Goal: Transaction & Acquisition: Purchase product/service

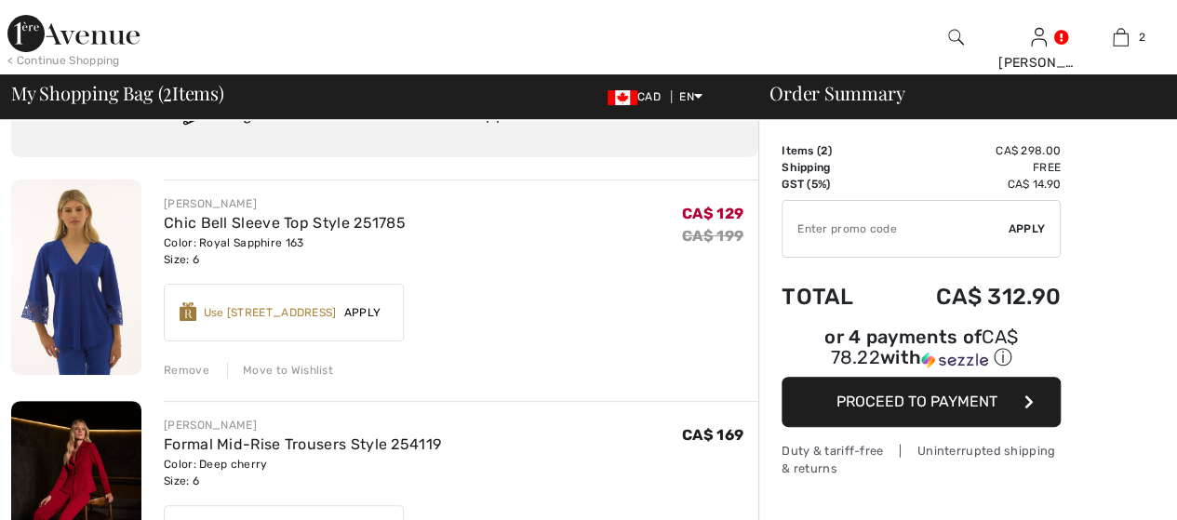
scroll to position [93, 0]
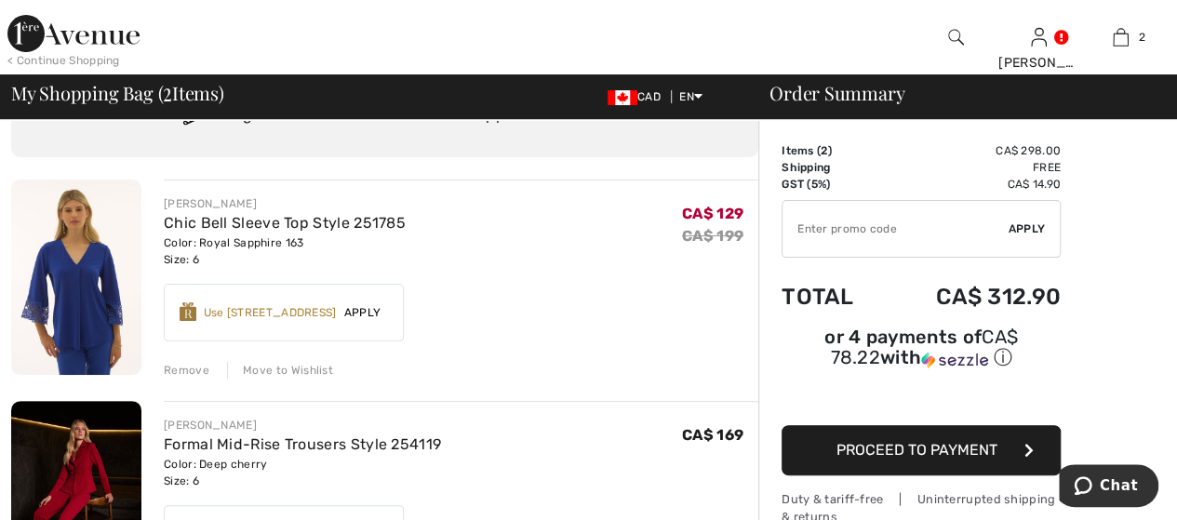
click at [279, 365] on div "Move to Wishlist" at bounding box center [280, 370] width 106 height 17
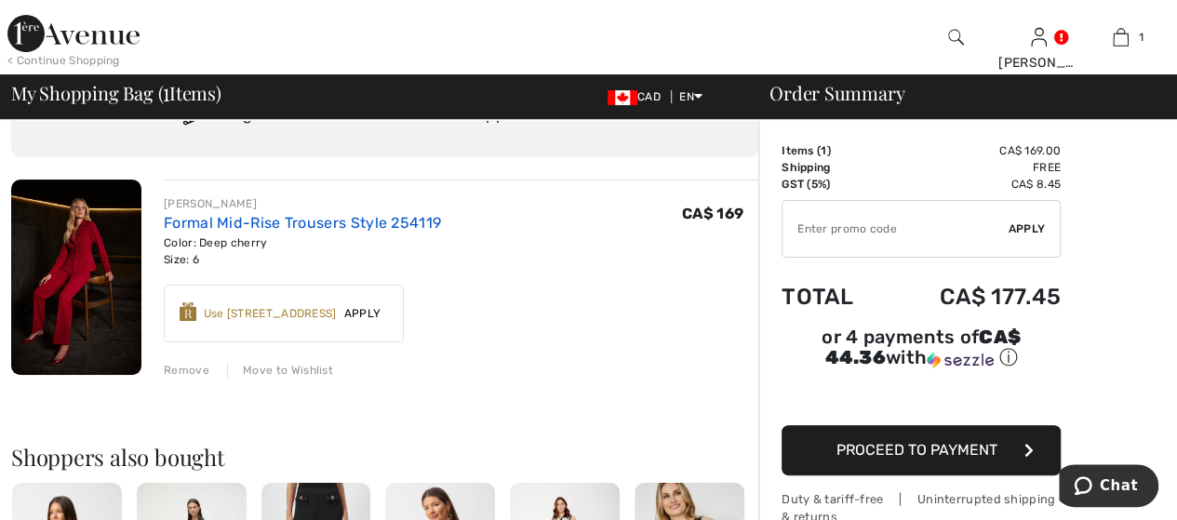
click at [298, 226] on link "Formal Mid-Rise Trousers Style 254119" at bounding box center [302, 223] width 277 height 18
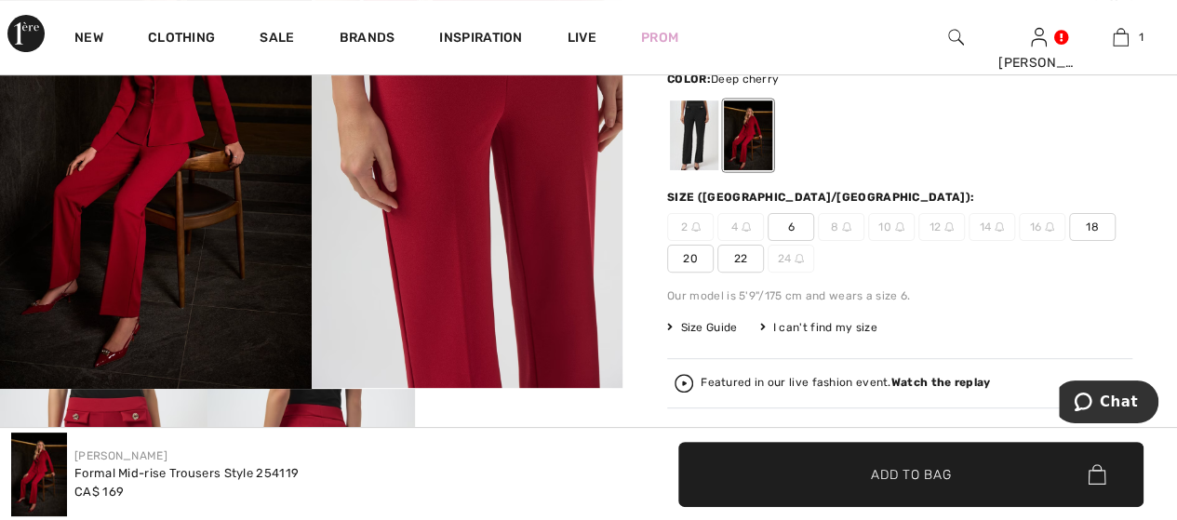
scroll to position [186, 0]
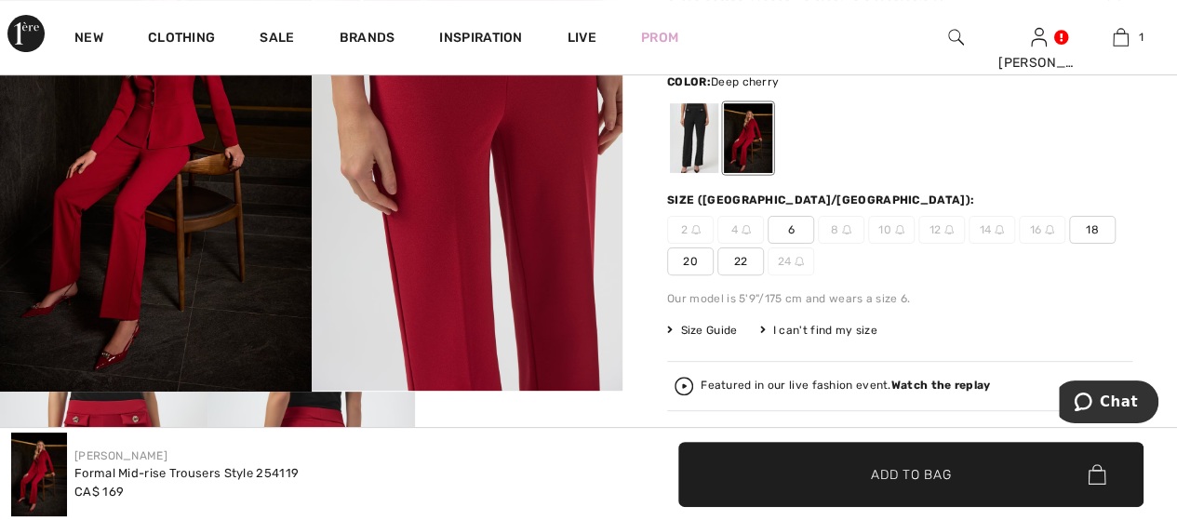
click at [794, 238] on span "6" at bounding box center [791, 230] width 47 height 28
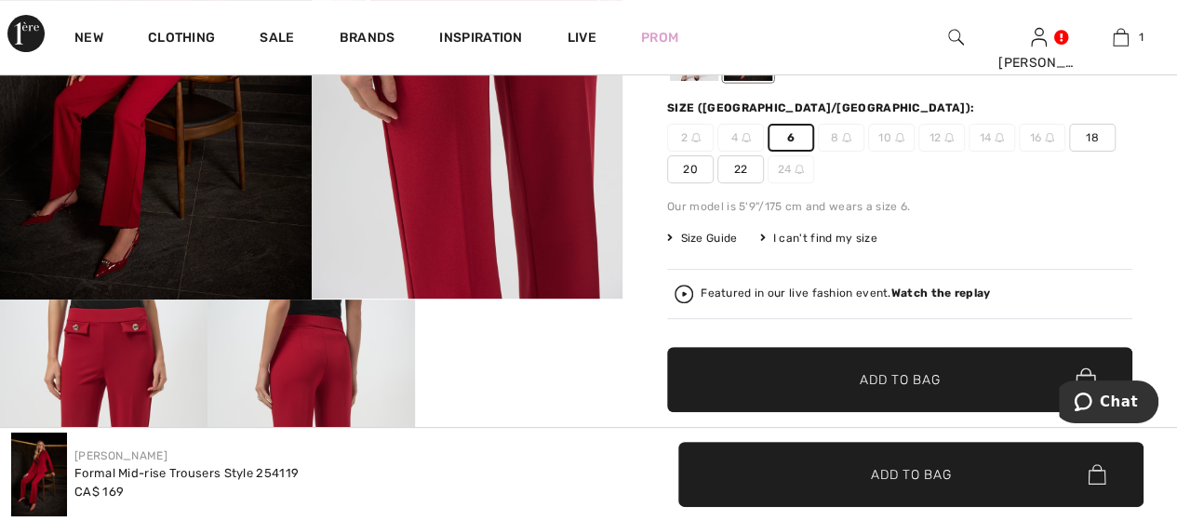
scroll to position [465, 0]
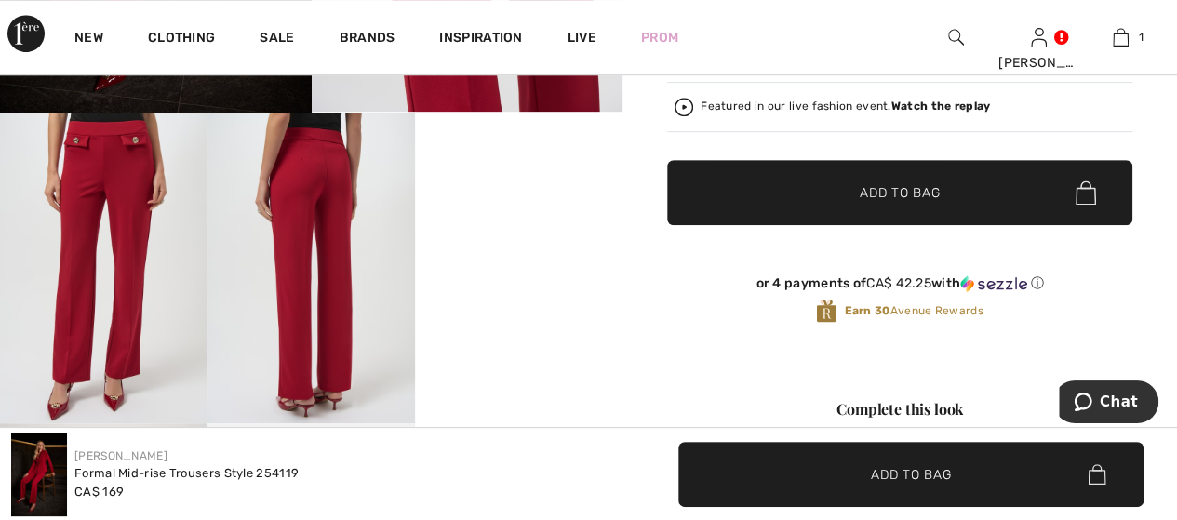
click at [818, 187] on span "✔ Added to Bag" at bounding box center [872, 193] width 114 height 20
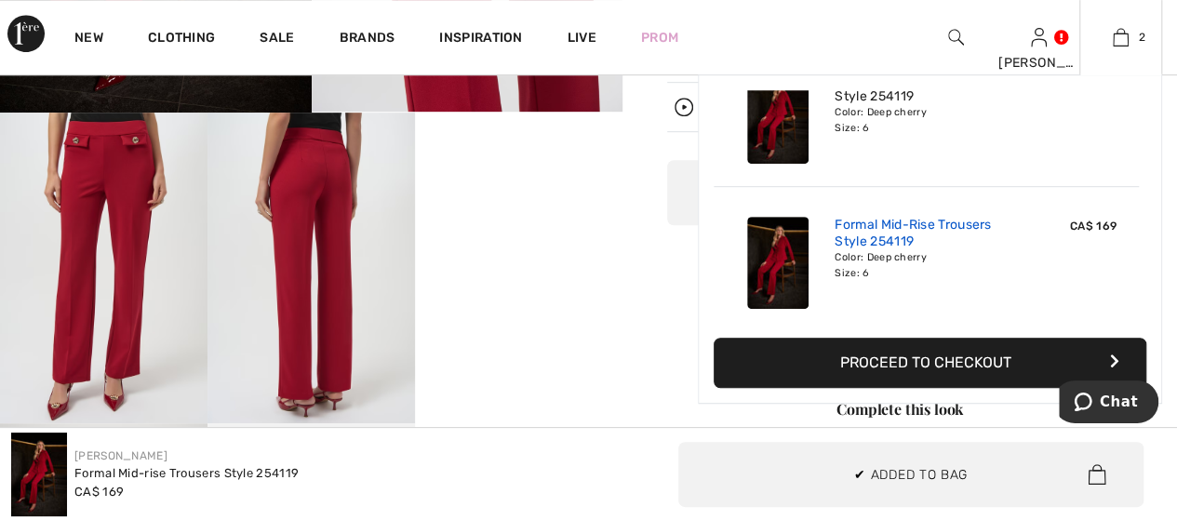
scroll to position [20, 0]
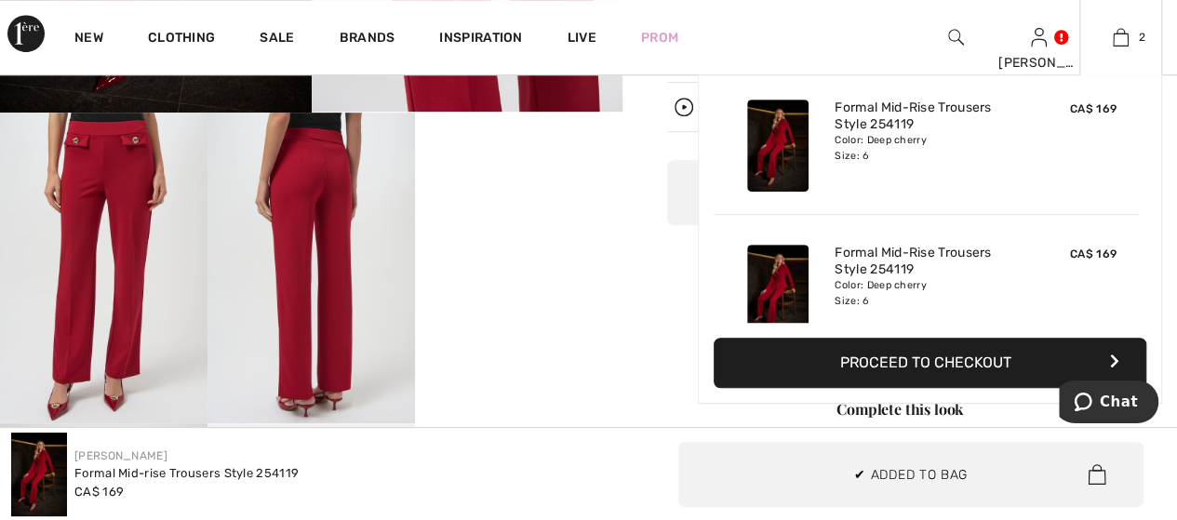
click at [877, 375] on button "Proceed to Checkout" at bounding box center [930, 363] width 433 height 50
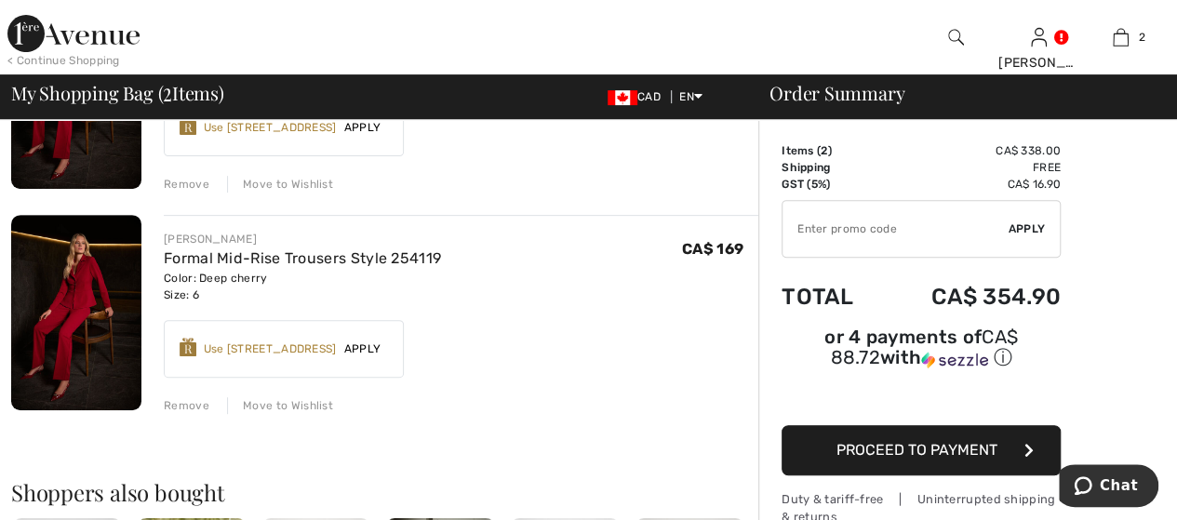
click at [198, 407] on div "Remove" at bounding box center [187, 405] width 46 height 17
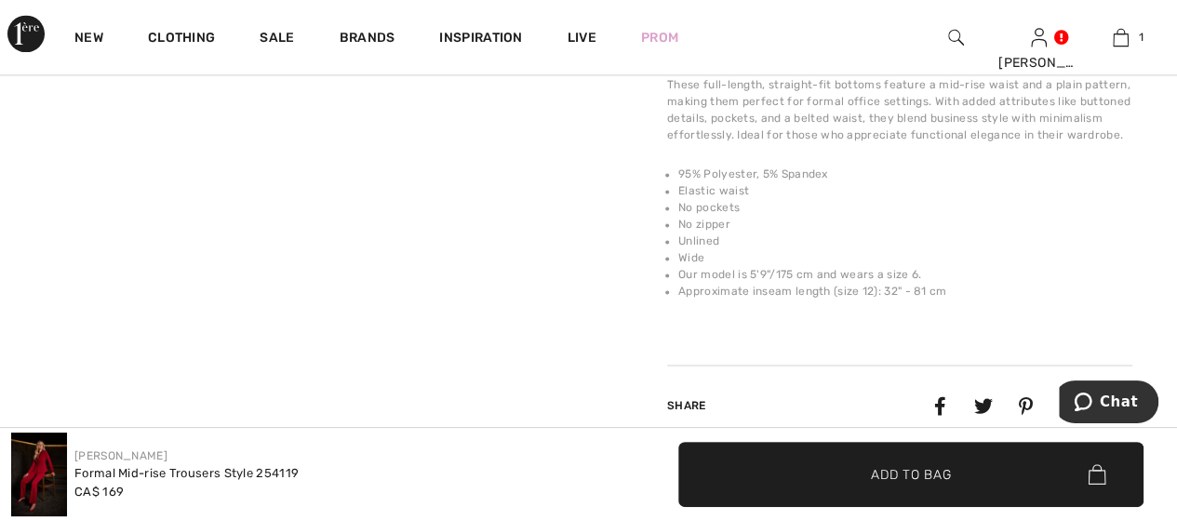
scroll to position [1396, 0]
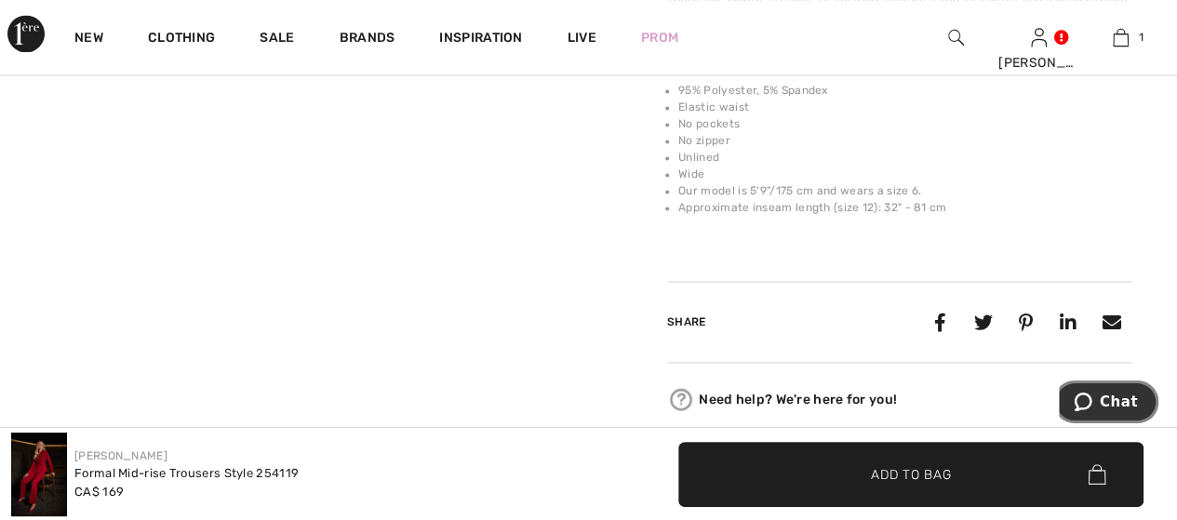
click at [1105, 391] on button "Chat" at bounding box center [1106, 402] width 105 height 43
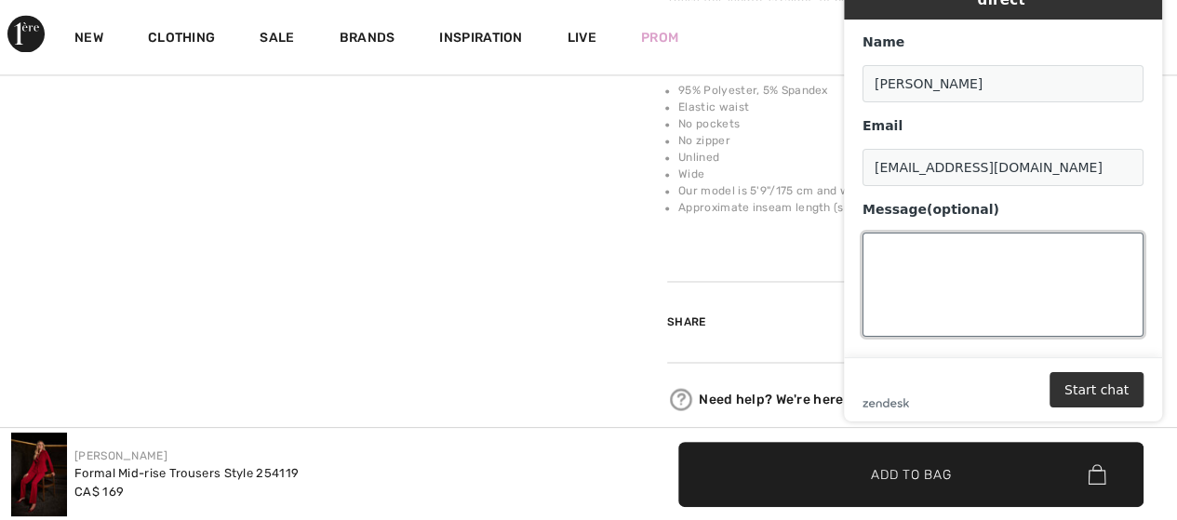
click at [1010, 278] on textarea "Message (optional)" at bounding box center [1003, 285] width 281 height 104
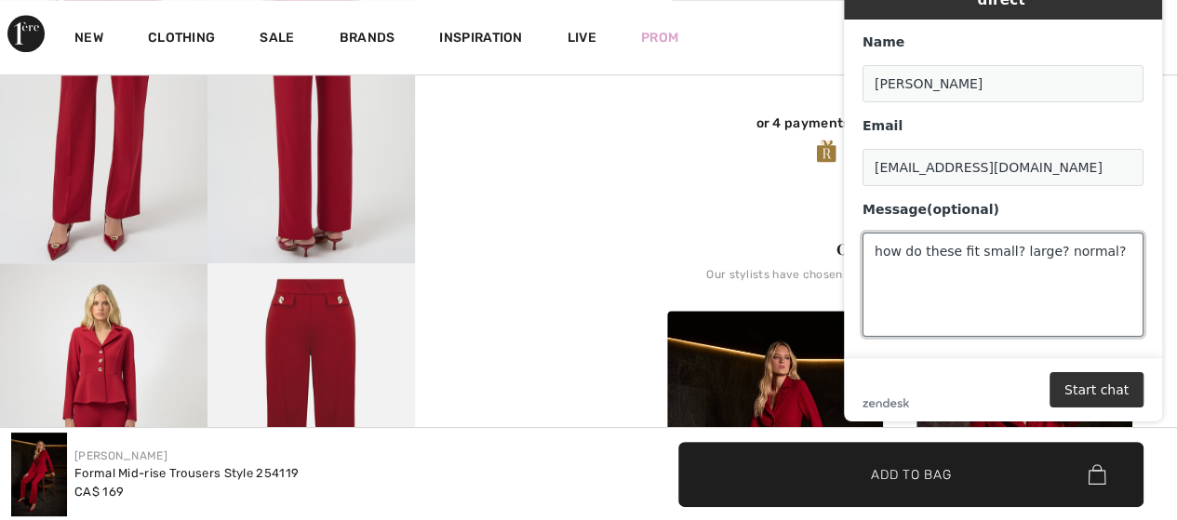
scroll to position [558, 0]
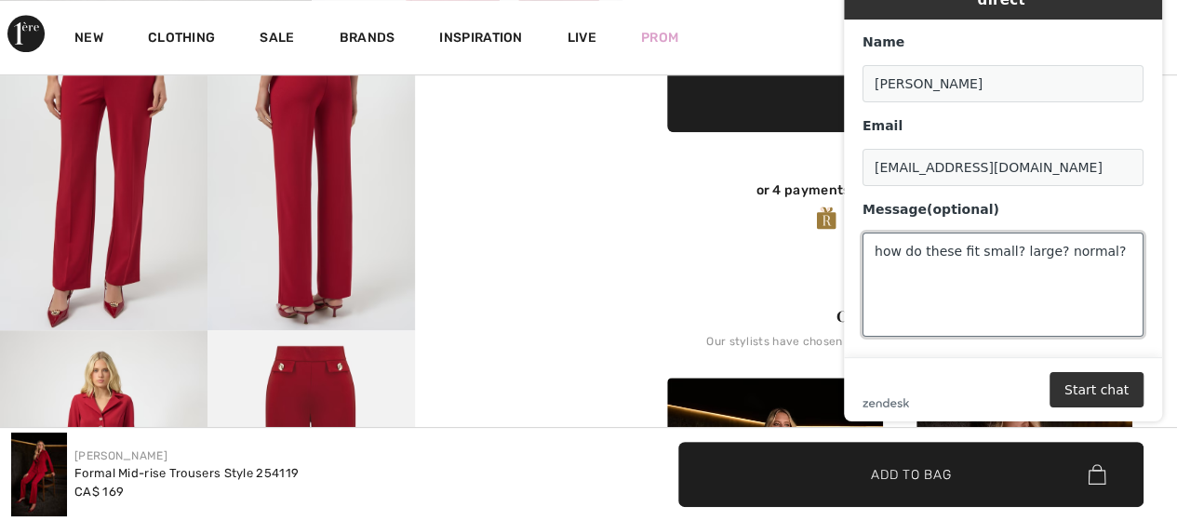
click at [928, 259] on textarea "how do these fit small? large? normal?" at bounding box center [1003, 285] width 281 height 104
click at [1120, 233] on textarea "how do these fit small? large? normal?" at bounding box center [1003, 285] width 281 height 104
paste textarea "254119"
type textarea "how do these fit small? large? normal? 254119"
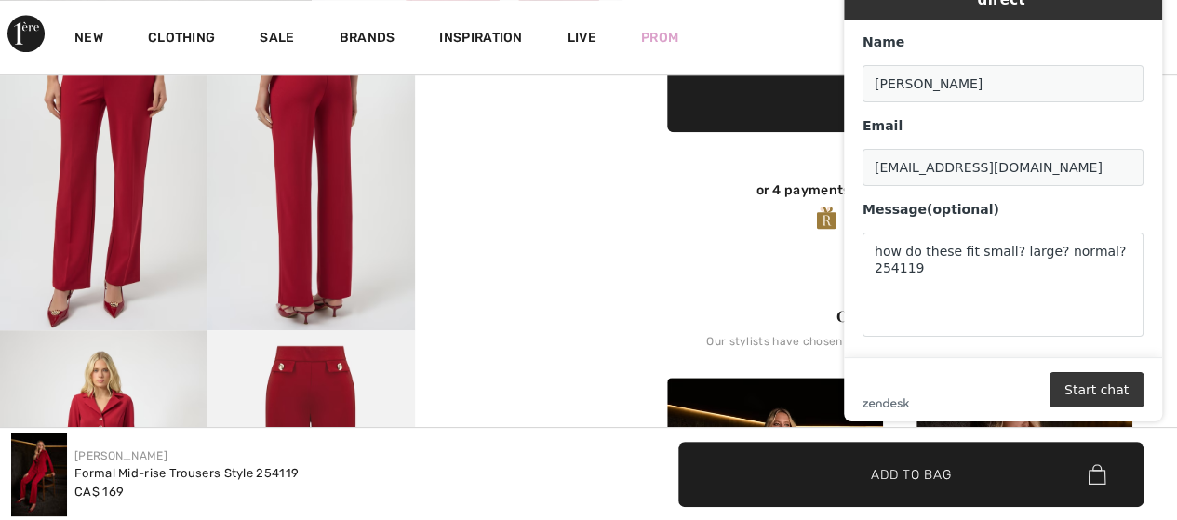
click at [1106, 397] on button "Start chat" at bounding box center [1097, 389] width 94 height 35
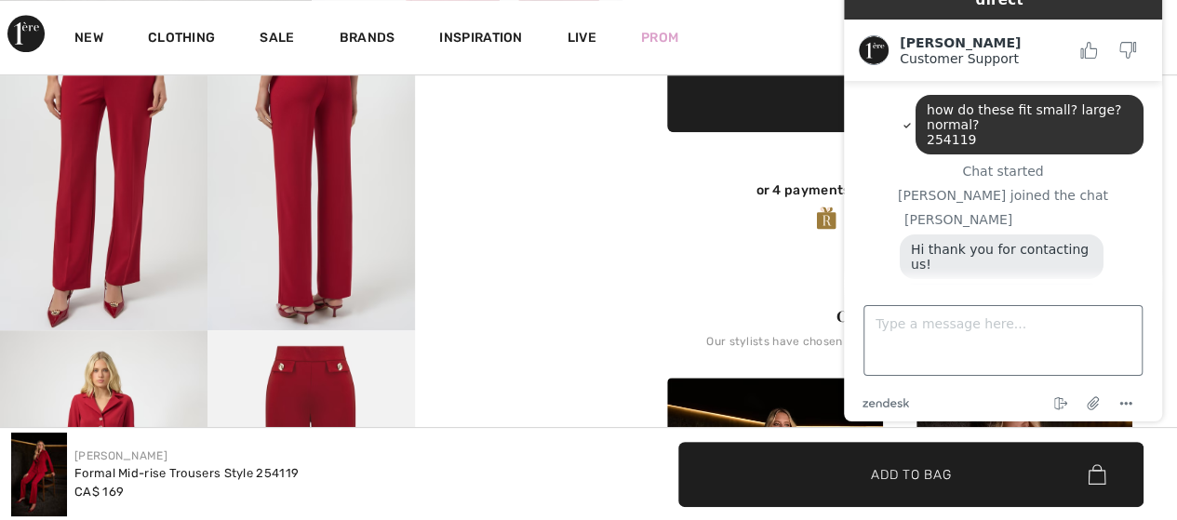
scroll to position [43, 0]
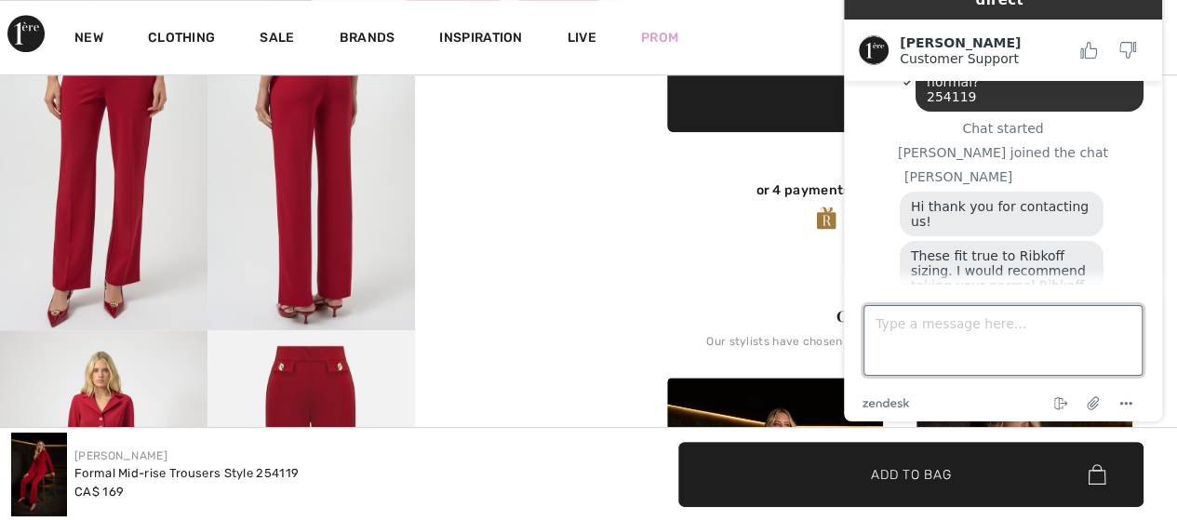
click at [971, 334] on textarea "Type a message here..." at bounding box center [1003, 340] width 279 height 71
type textarea "thanks"
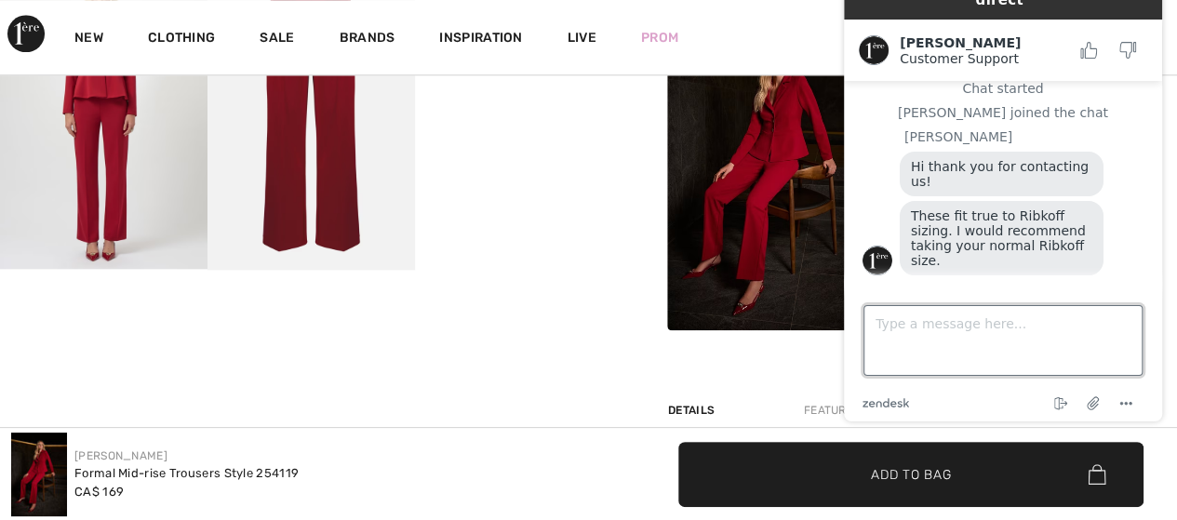
scroll to position [82, 0]
click at [746, 16] on div "New Clothing Sale Brands Inspiration Live Prom Marion Hi, Marion! 1,255 = Free …" at bounding box center [588, 37] width 1177 height 74
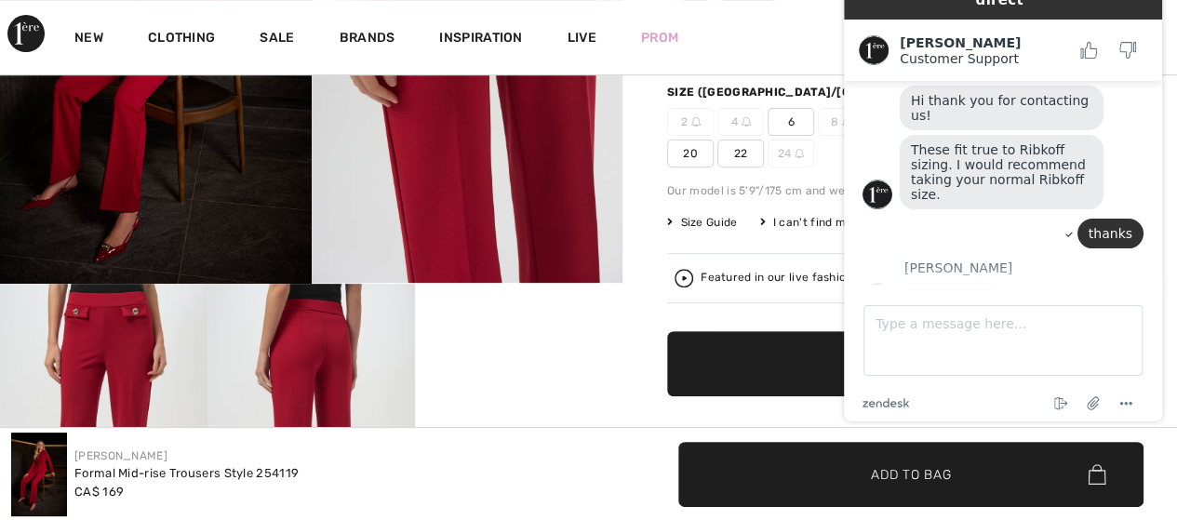
scroll to position [186, 0]
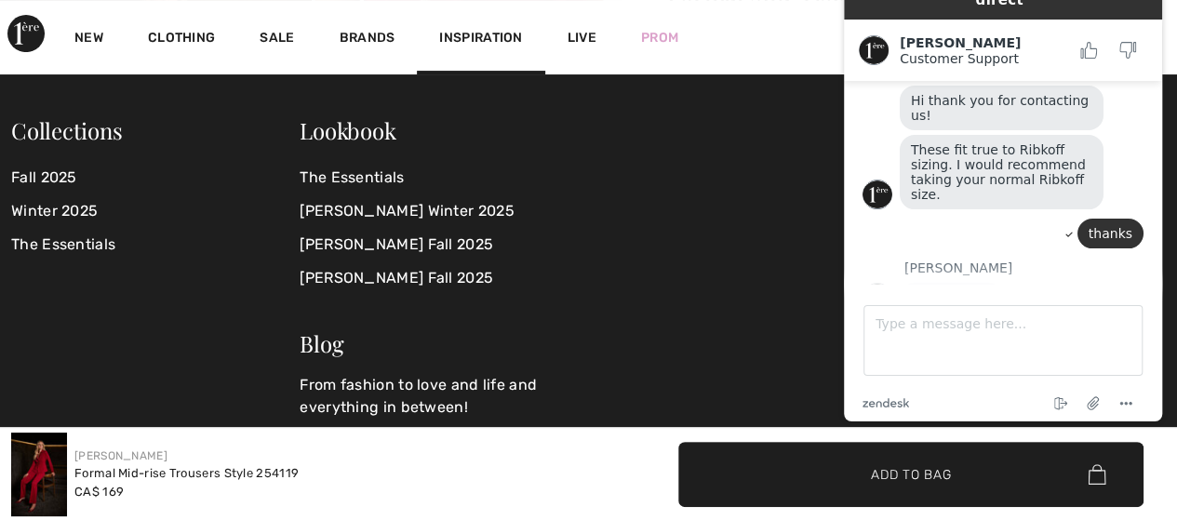
click at [514, 448] on div "Joseph Ribkoff Formal Mid-rise Trousers Style 254119 CA$ 169" at bounding box center [294, 475] width 567 height 84
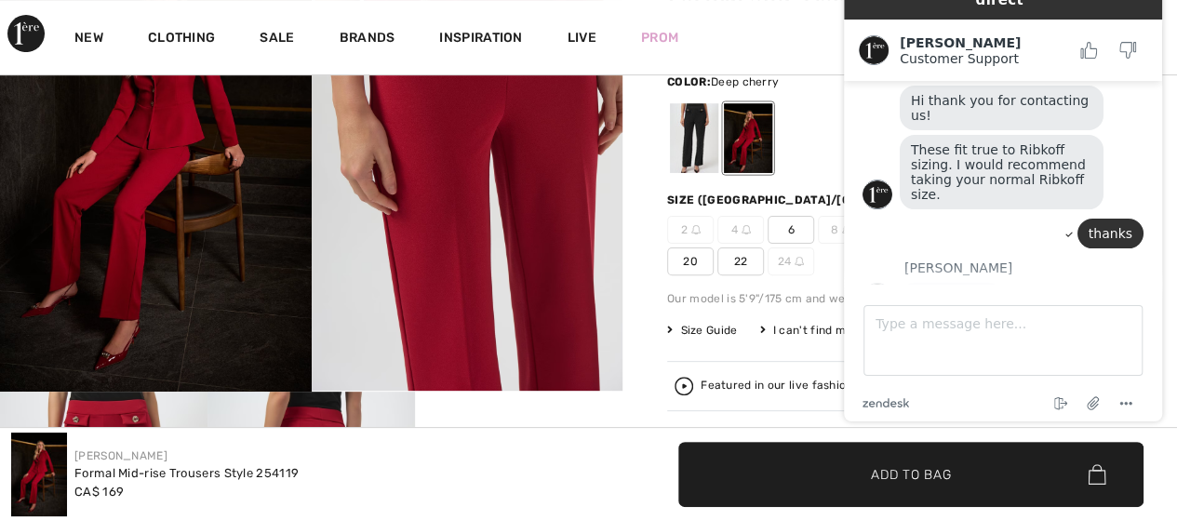
click at [400, 209] on img at bounding box center [468, 158] width 312 height 466
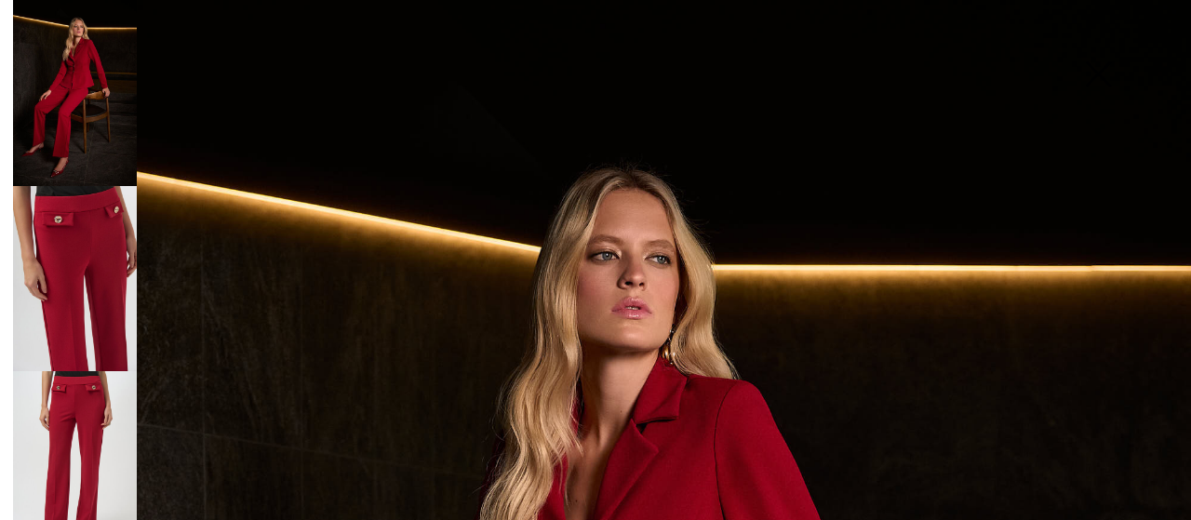
click at [1098, 82] on img at bounding box center [1098, 76] width 93 height 96
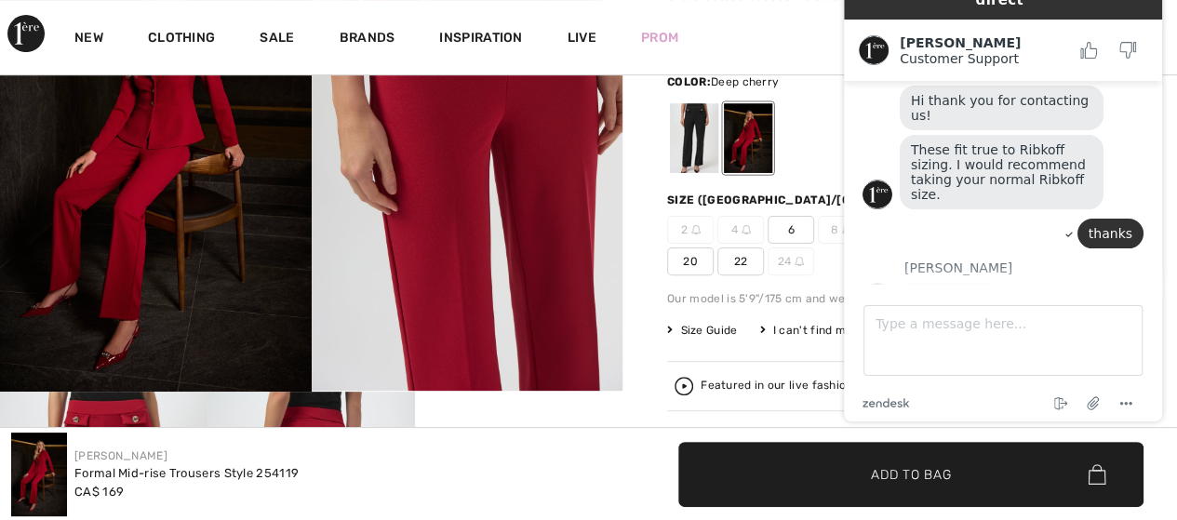
scroll to position [465, 0]
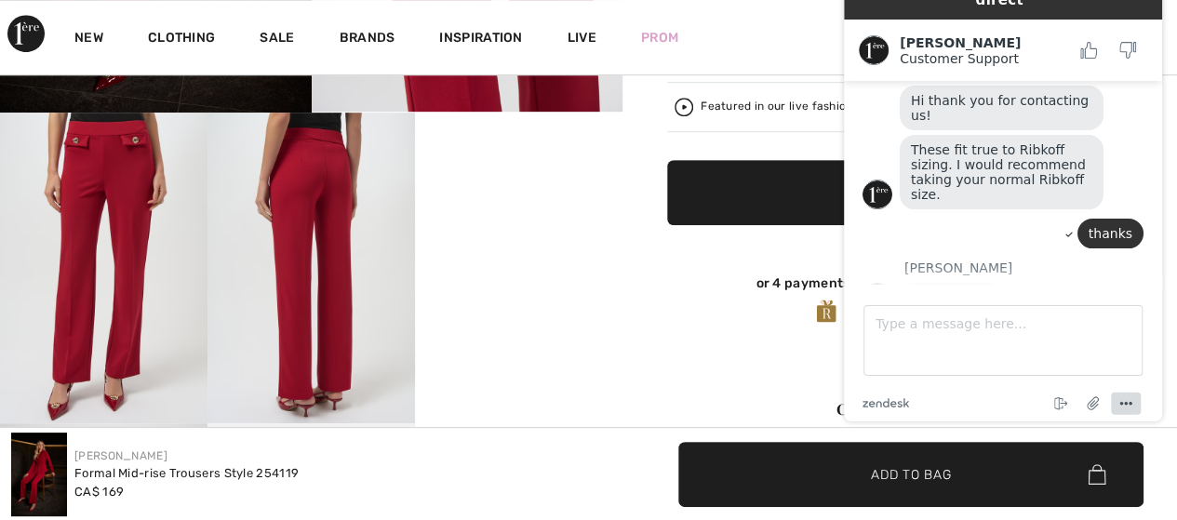
click at [1136, 405] on icon "Menu" at bounding box center [1126, 404] width 22 height 22
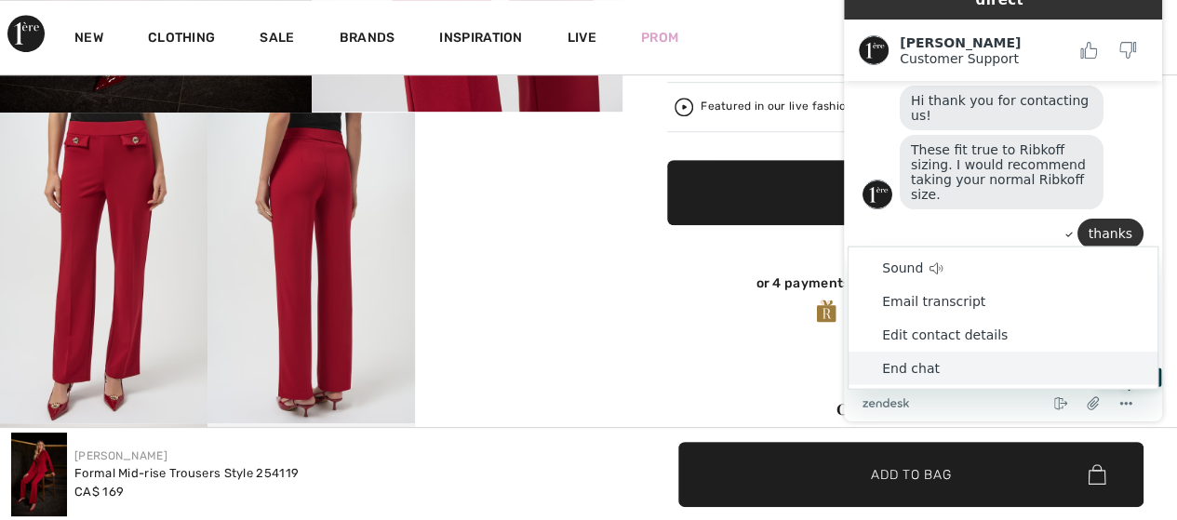
click at [918, 356] on li "End chat" at bounding box center [1003, 369] width 309 height 34
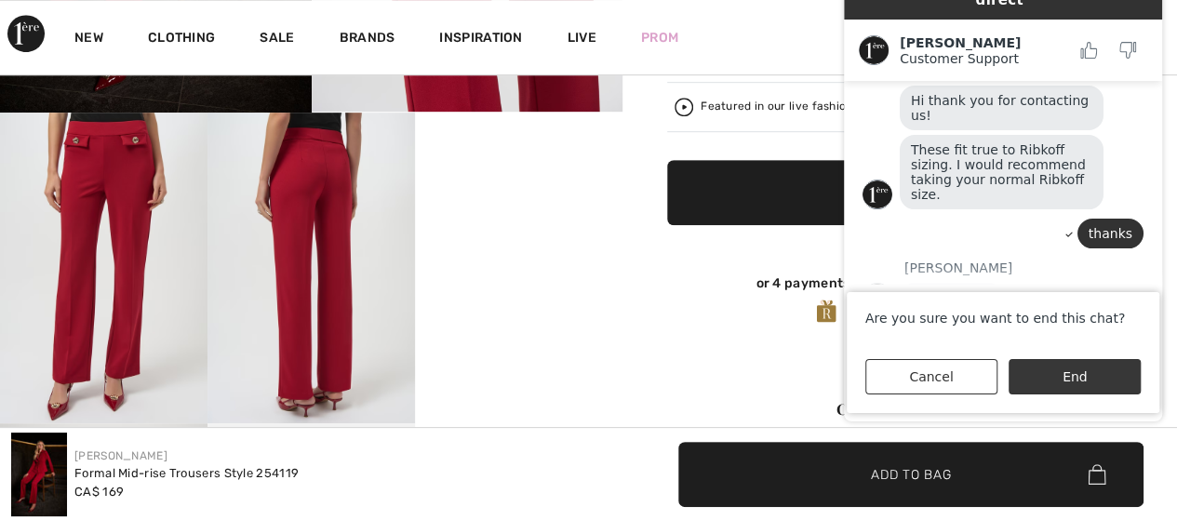
click at [1056, 370] on button "End" at bounding box center [1075, 376] width 132 height 35
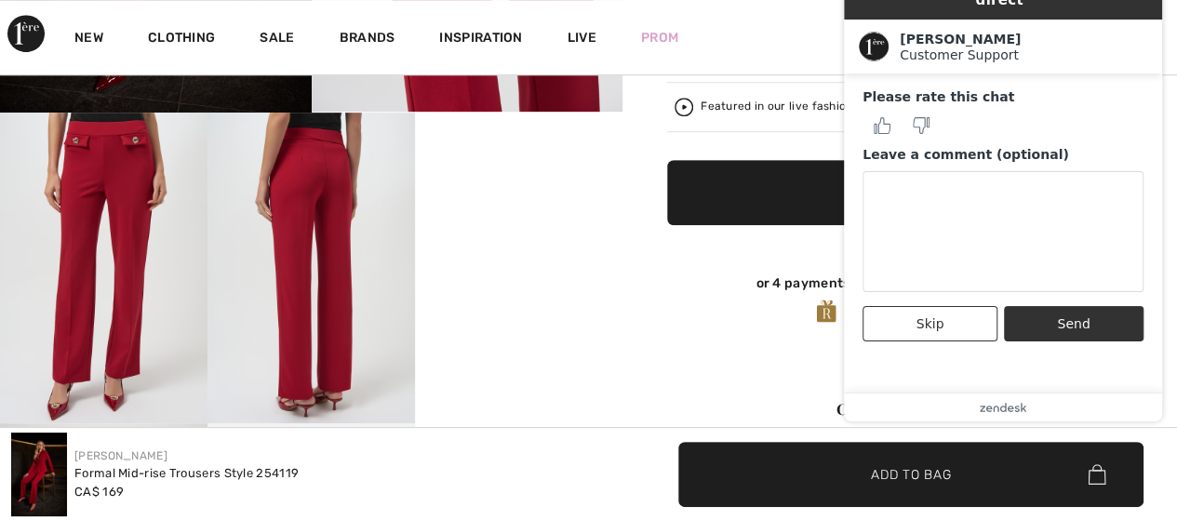
click at [914, 47] on div "Customer Support" at bounding box center [1024, 54] width 248 height 15
click at [812, 19] on div "New Clothing Sale Brands Inspiration Live Prom Marion Hi, Marion! 1,255 = Free …" at bounding box center [588, 37] width 1177 height 74
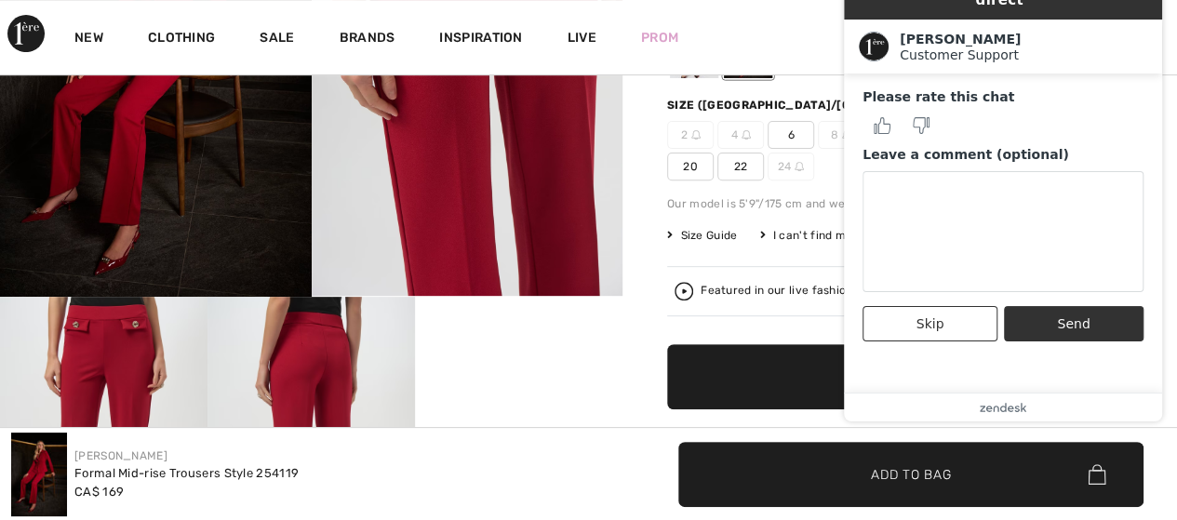
scroll to position [279, 0]
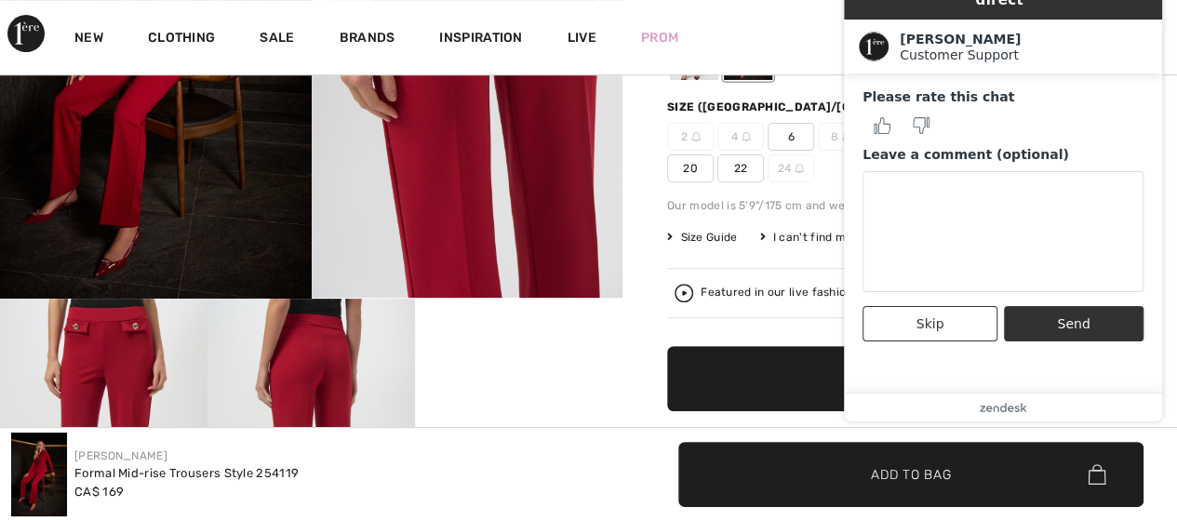
click at [1109, 47] on div "Customer Support" at bounding box center [1024, 54] width 248 height 15
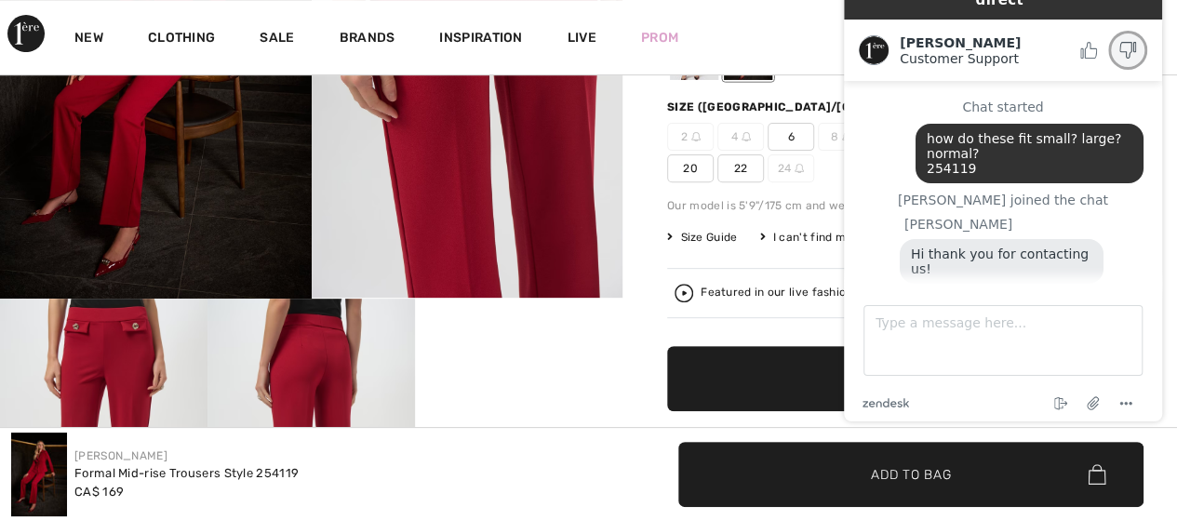
click at [1129, 42] on icon "Rate this chat as bad" at bounding box center [1128, 50] width 17 height 17
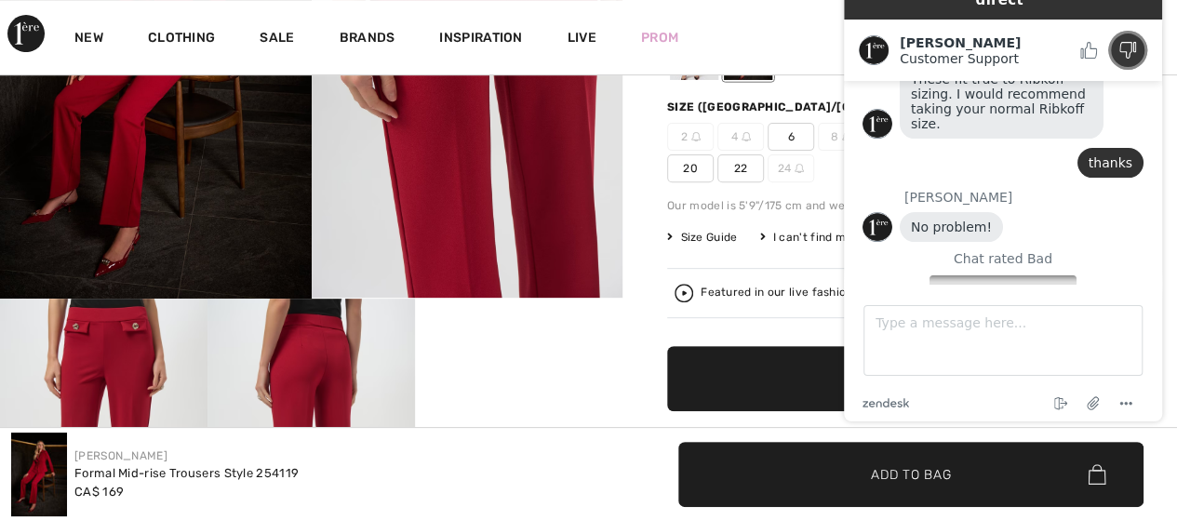
scroll to position [372, 0]
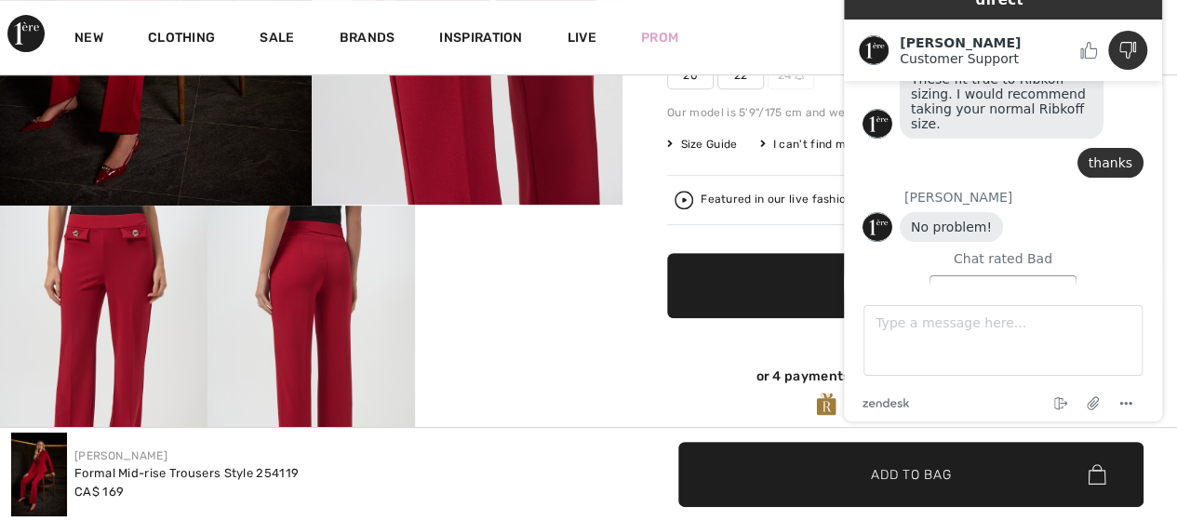
click at [787, 35] on div "New Clothing Sale Brands Inspiration Live Prom Marion Hi, Marion! 1,255 = Free …" at bounding box center [588, 37] width 1177 height 74
click at [752, 283] on span "✔ Added to Bag Add to Bag" at bounding box center [899, 285] width 465 height 65
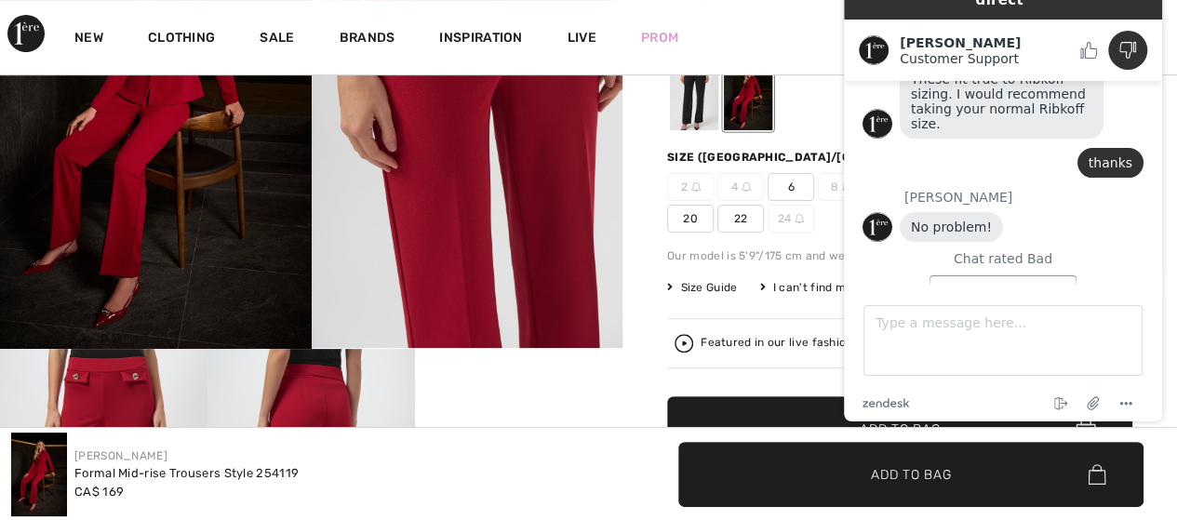
scroll to position [228, 0]
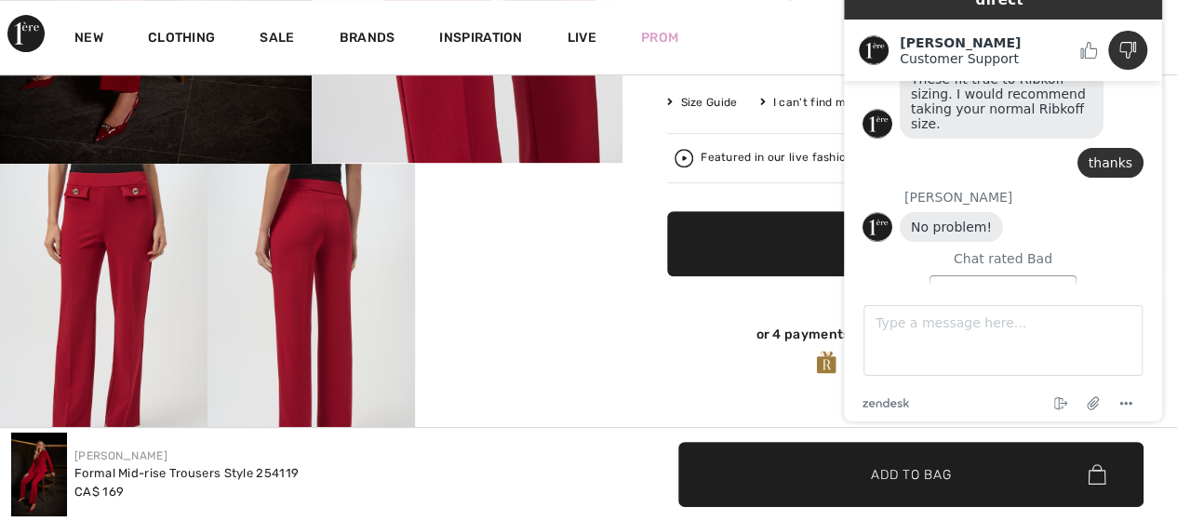
click at [789, 242] on span "✔ Added to Bag Add to Bag" at bounding box center [899, 243] width 465 height 65
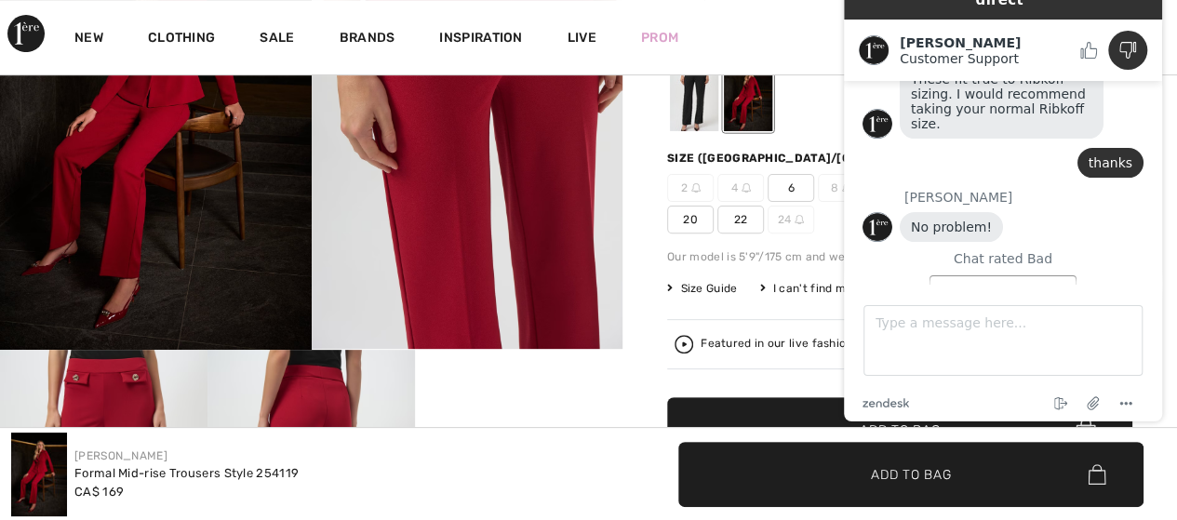
click at [1094, 20] on div "Amanda Customer Support Customer Support" at bounding box center [1003, 50] width 318 height 61
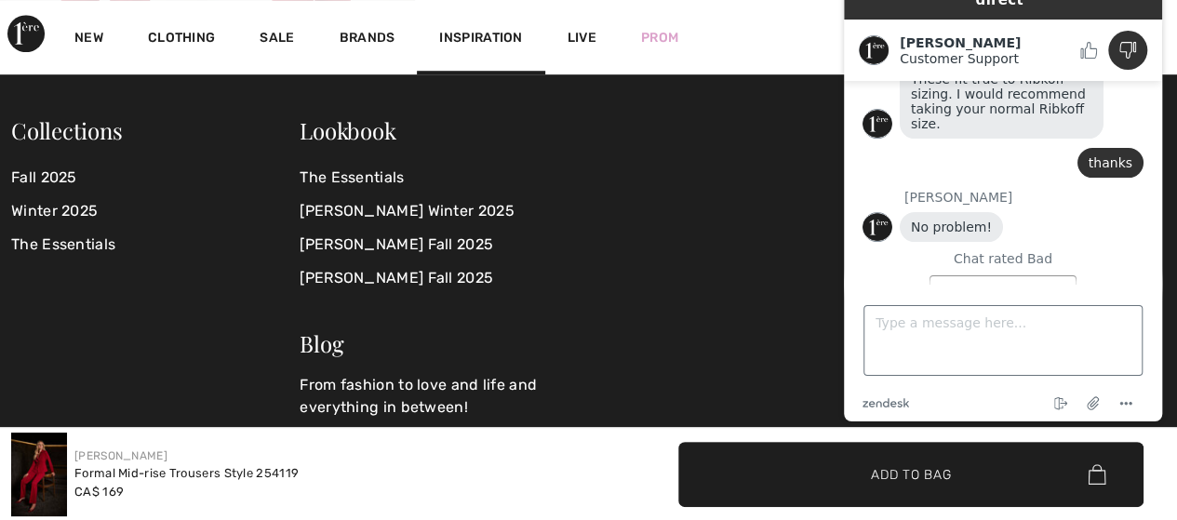
scroll to position [693, 0]
click at [1062, 403] on icon "End chat" at bounding box center [1061, 404] width 22 height 22
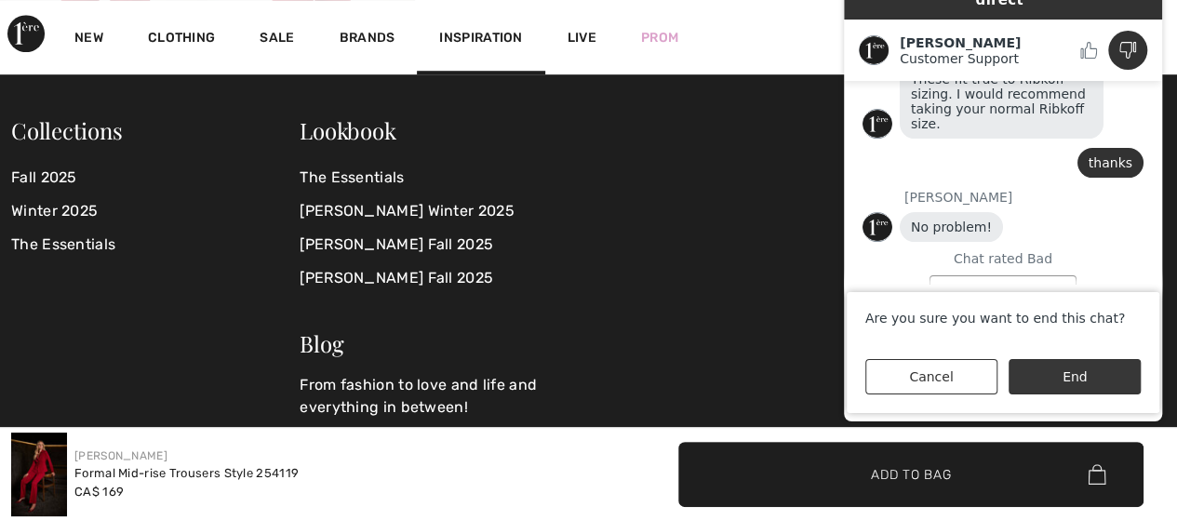
click at [1069, 371] on button "End" at bounding box center [1075, 376] width 132 height 35
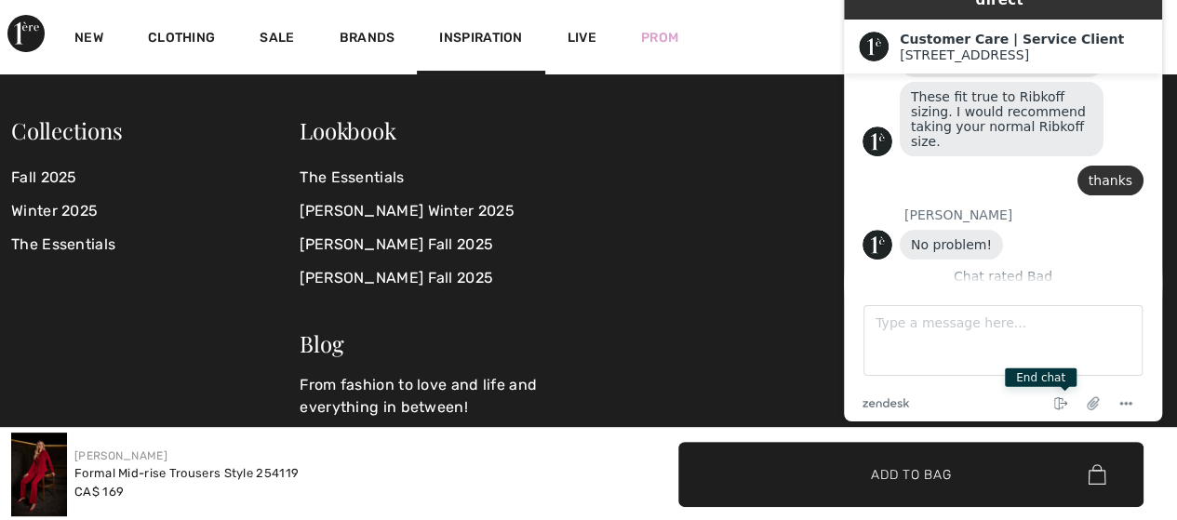
scroll to position [0, 0]
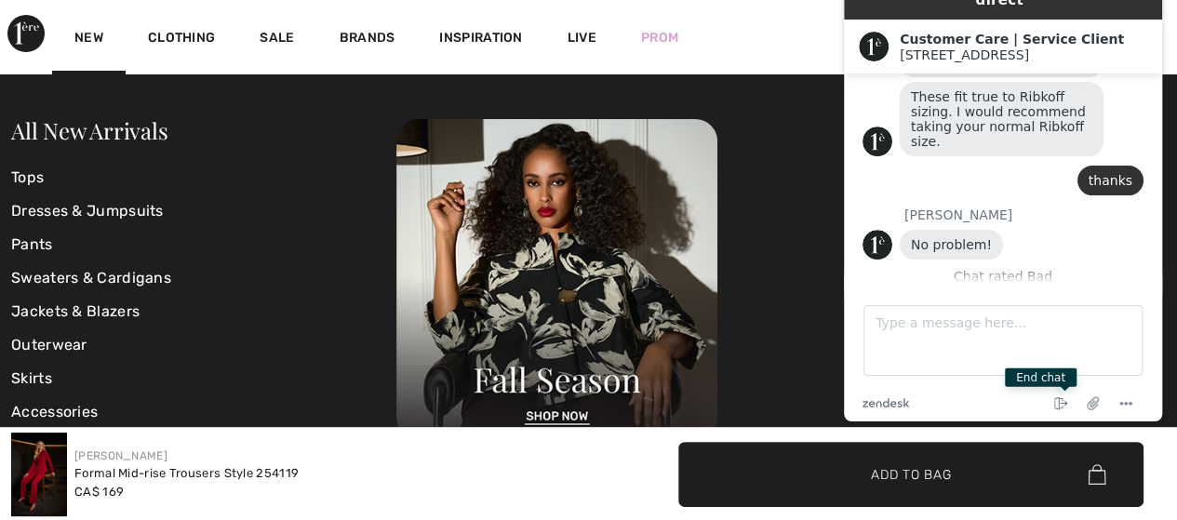
click at [7, 29] on div "New Clothing Sale Brands Inspiration Live Prom Marion Hi, Marion! 1,255 = Free …" at bounding box center [588, 37] width 1177 height 74
click at [14, 29] on img at bounding box center [25, 33] width 37 height 37
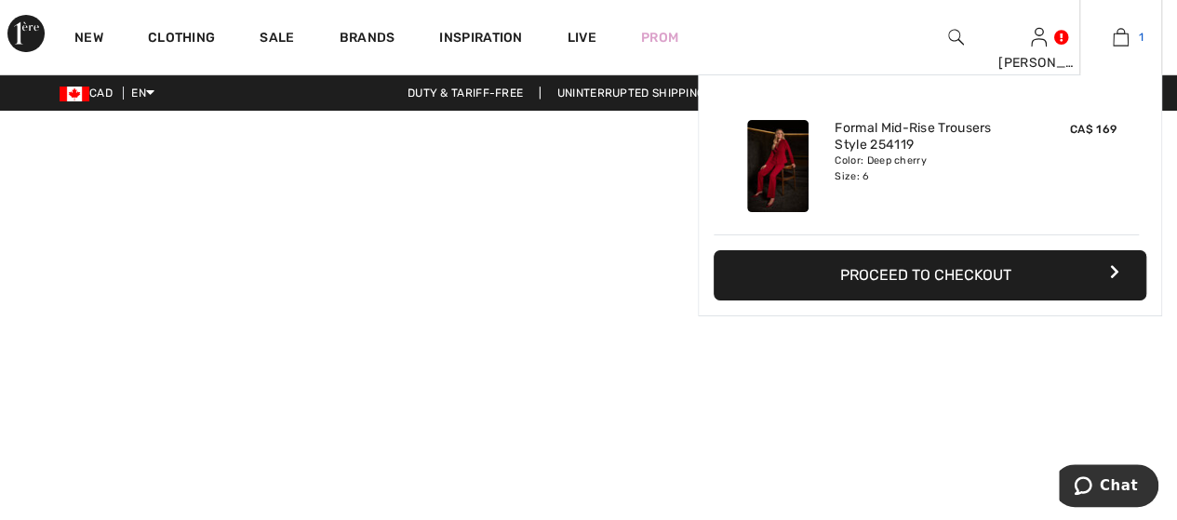
click at [1125, 36] on img at bounding box center [1121, 37] width 16 height 22
click at [962, 285] on button "Proceed to Checkout" at bounding box center [930, 275] width 433 height 50
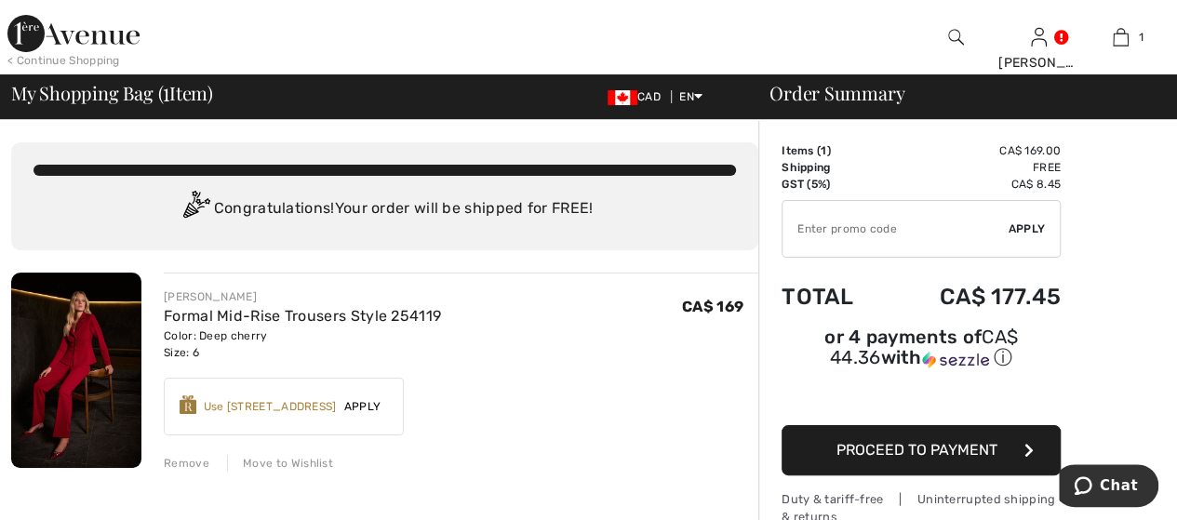
click at [882, 441] on span "Proceed to Payment" at bounding box center [917, 450] width 161 height 18
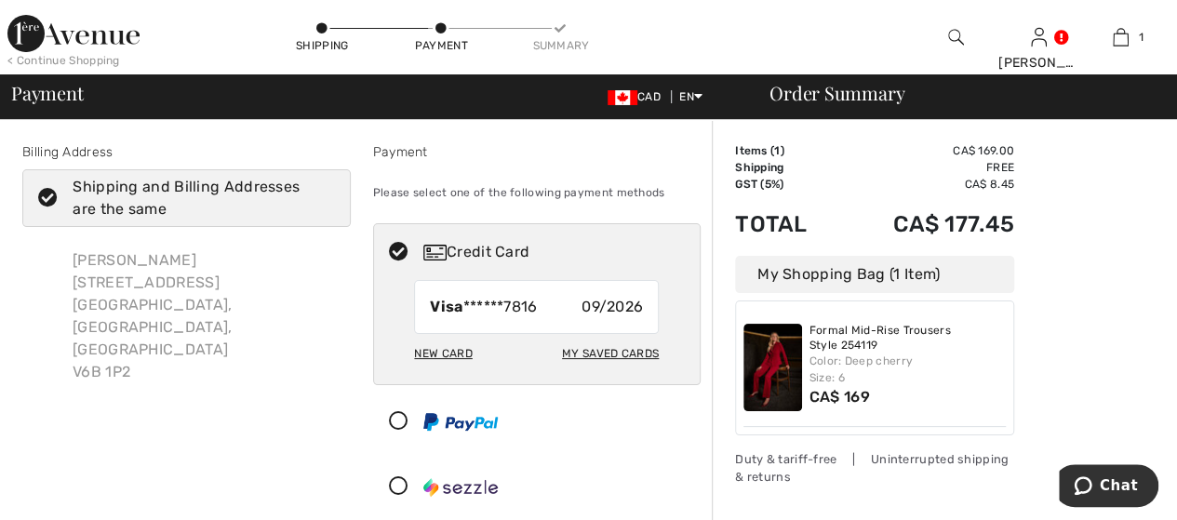
click at [619, 353] on div "My Saved Cards" at bounding box center [610, 354] width 97 height 32
radio input "true"
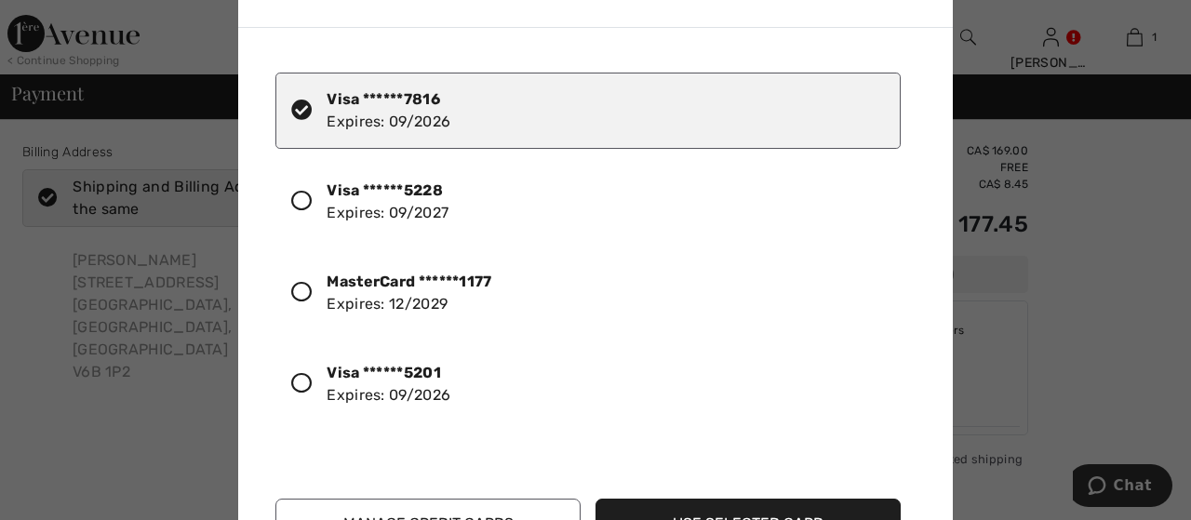
click at [306, 278] on div at bounding box center [308, 293] width 35 height 32
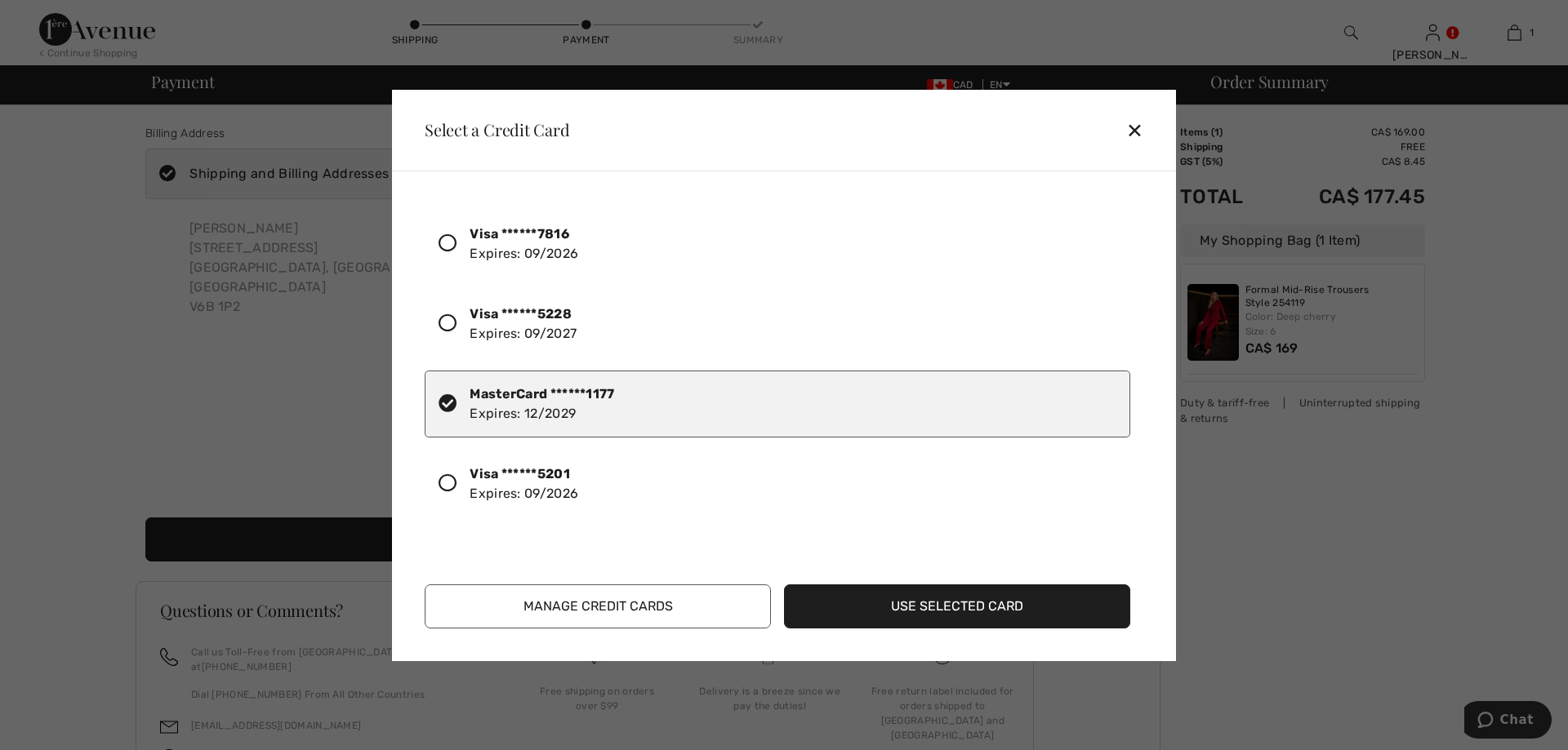
click at [898, 455] on button "Use Selected Card" at bounding box center [957, 606] width 347 height 44
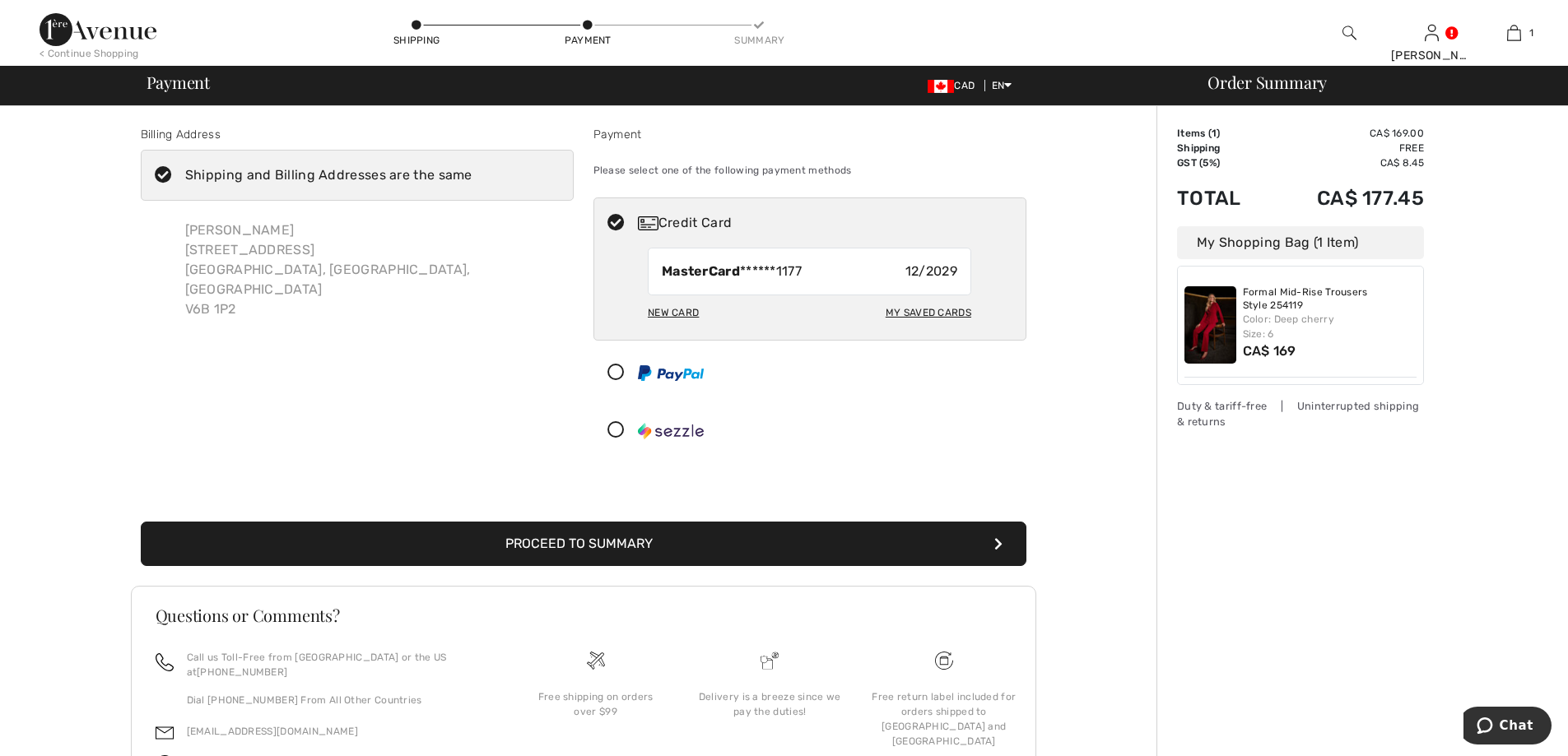
click at [737, 550] on button "Proceed to Summary" at bounding box center [584, 544] width 886 height 44
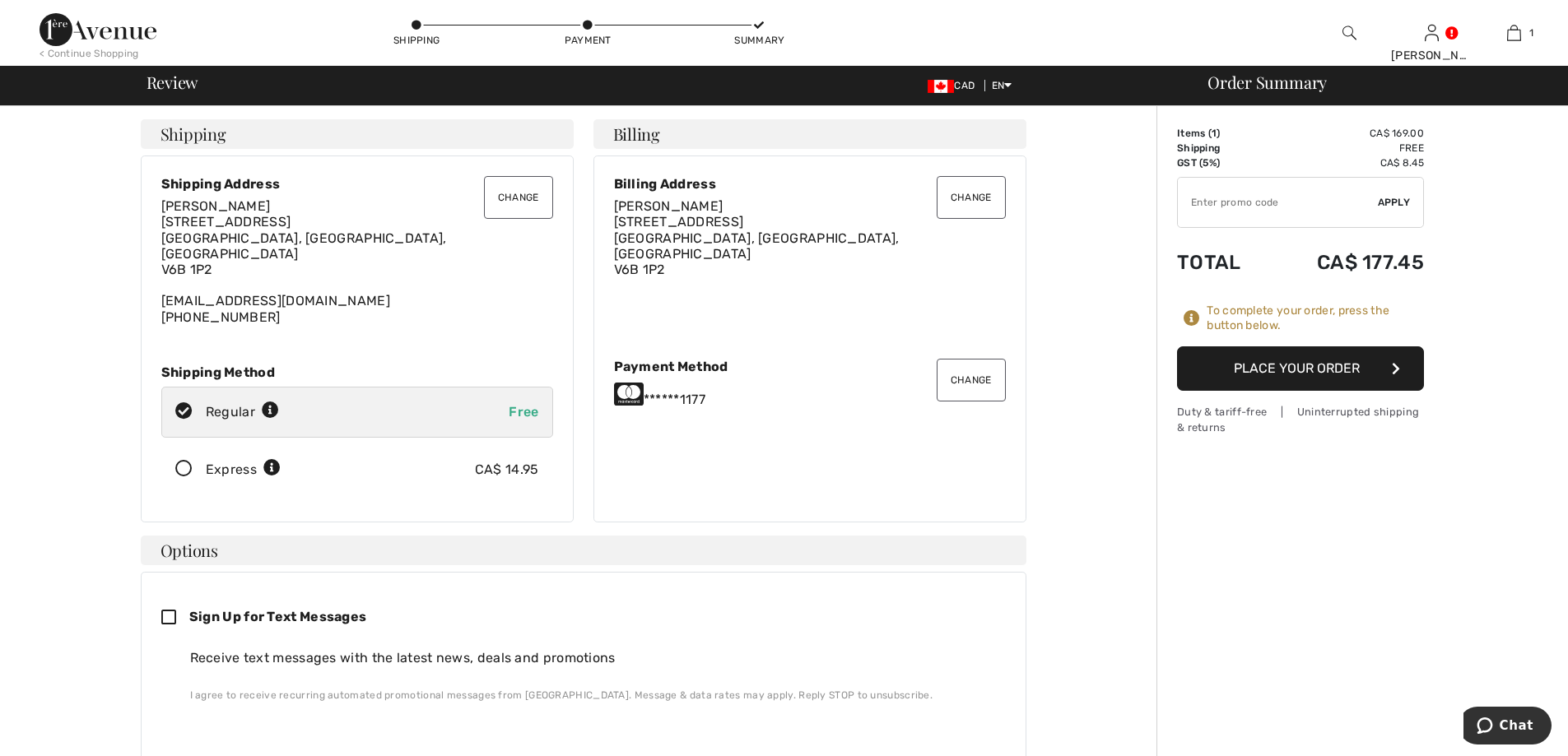
click at [1335, 374] on button "Place Your Order" at bounding box center [1300, 369] width 247 height 44
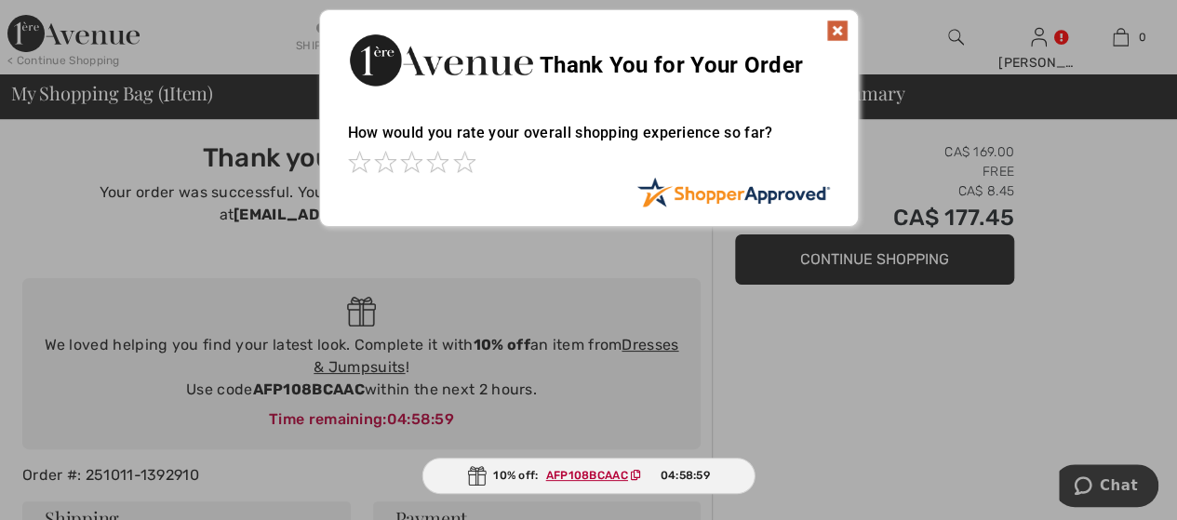
click at [843, 34] on img at bounding box center [838, 31] width 22 height 22
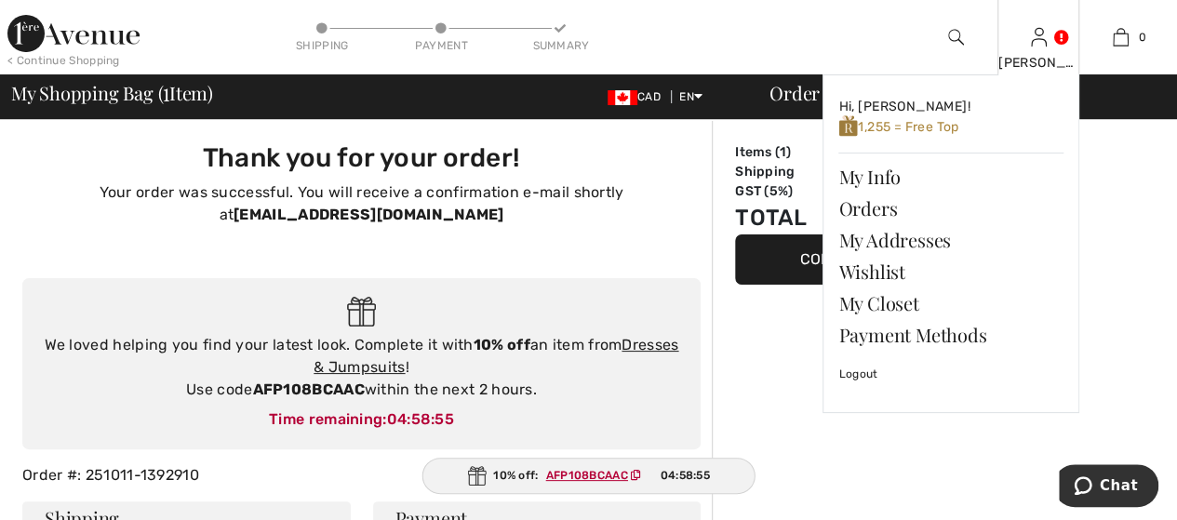
click at [1048, 49] on div "[PERSON_NAME] Hi, [PERSON_NAME]! 1,255 = Free Top My Info Orders My Addresses W…" at bounding box center [1039, 37] width 83 height 74
click at [907, 274] on link "Wishlist" at bounding box center [951, 272] width 225 height 32
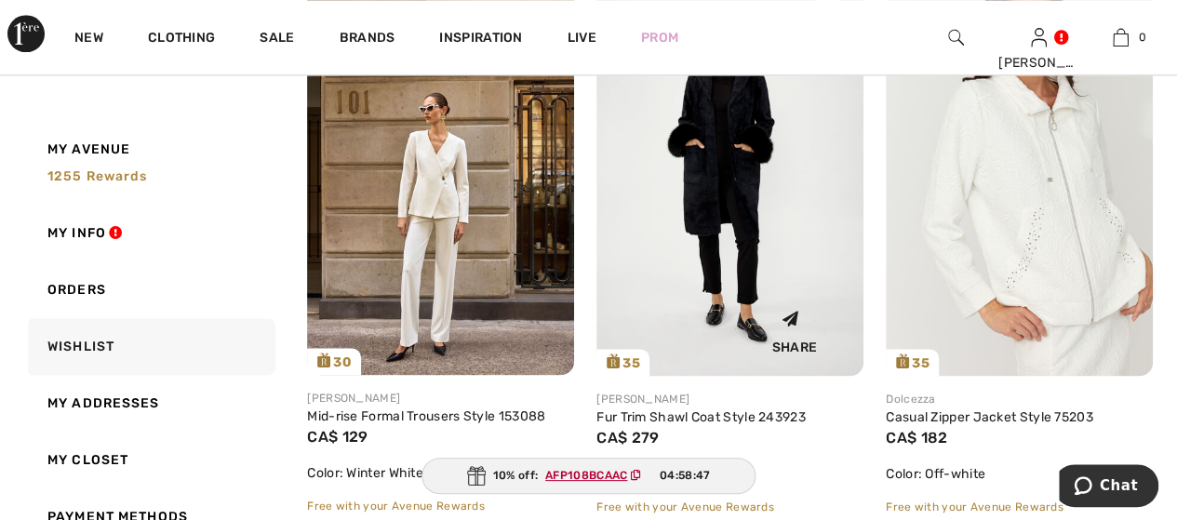
scroll to position [1069, 0]
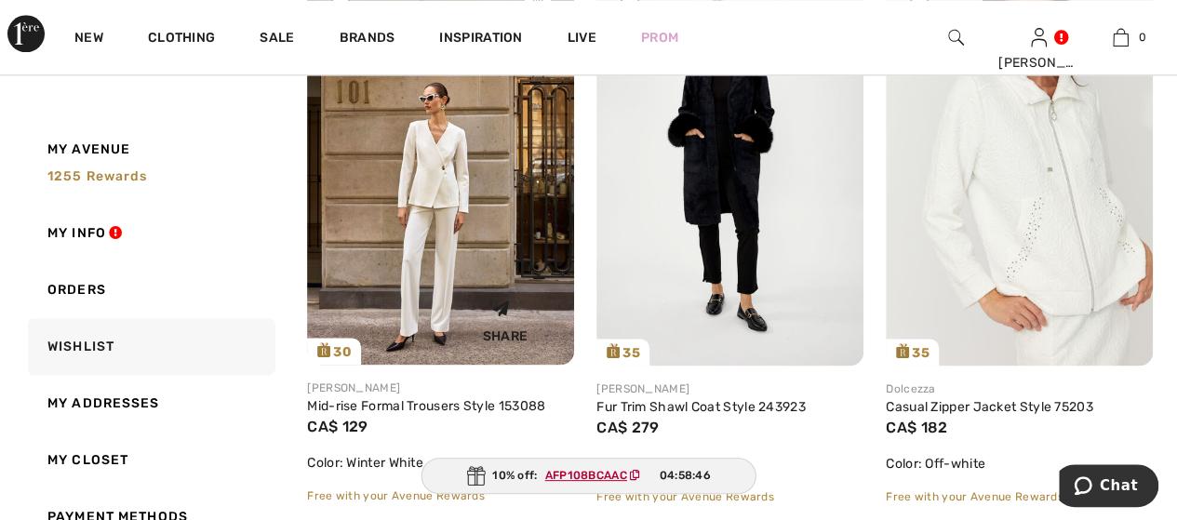
click at [426, 276] on img at bounding box center [440, 165] width 267 height 400
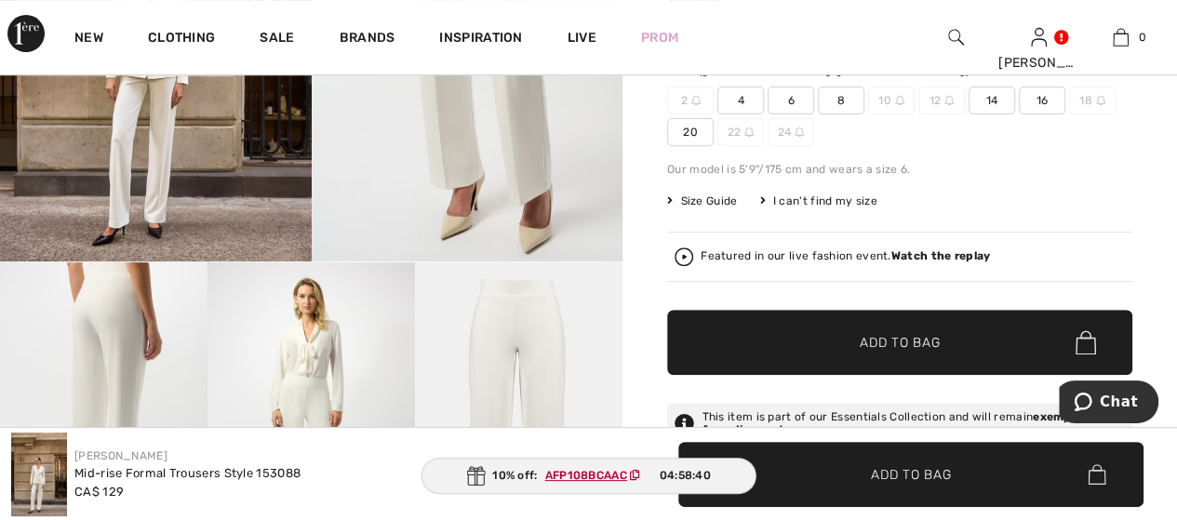
scroll to position [186, 0]
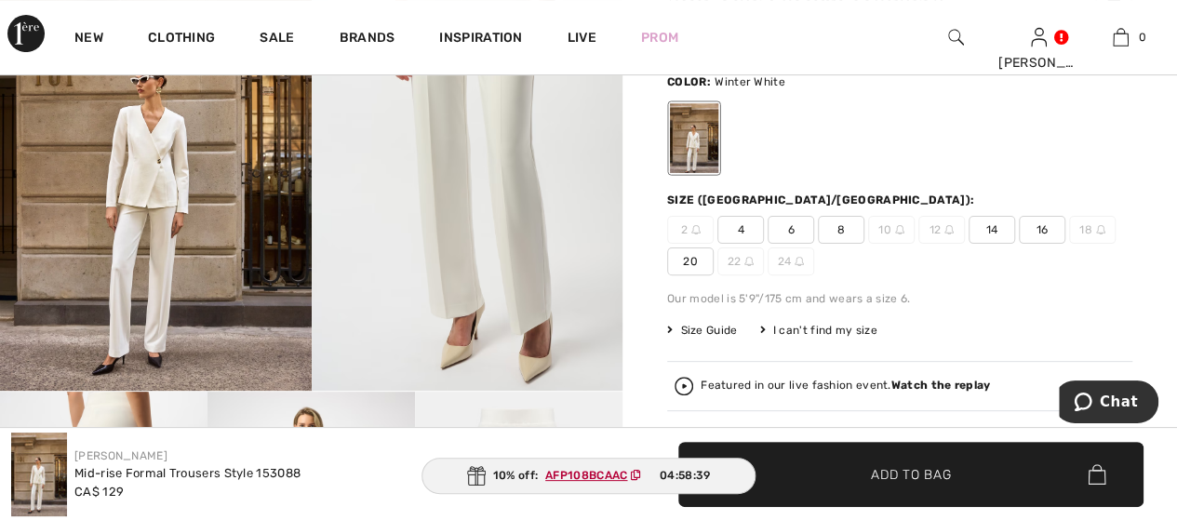
click at [823, 237] on span "8" at bounding box center [841, 230] width 47 height 28
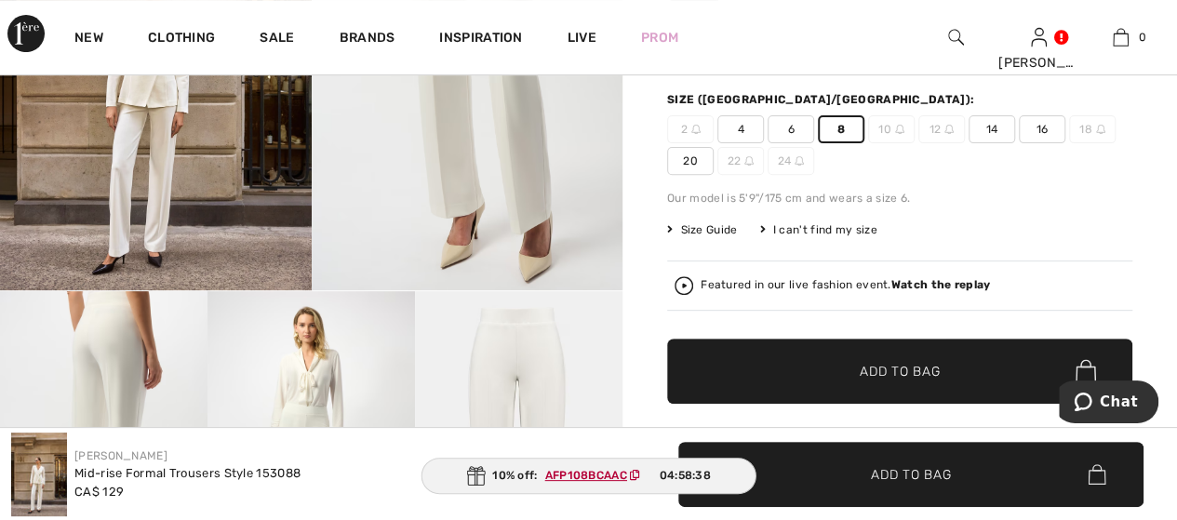
scroll to position [372, 0]
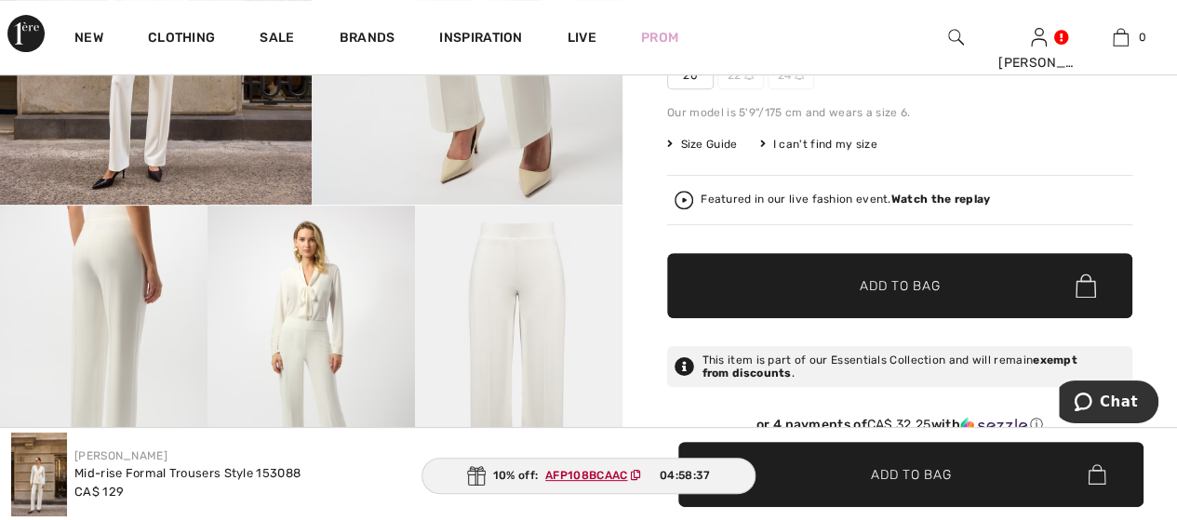
click at [856, 285] on span "✔ Added to Bag" at bounding box center [872, 286] width 114 height 20
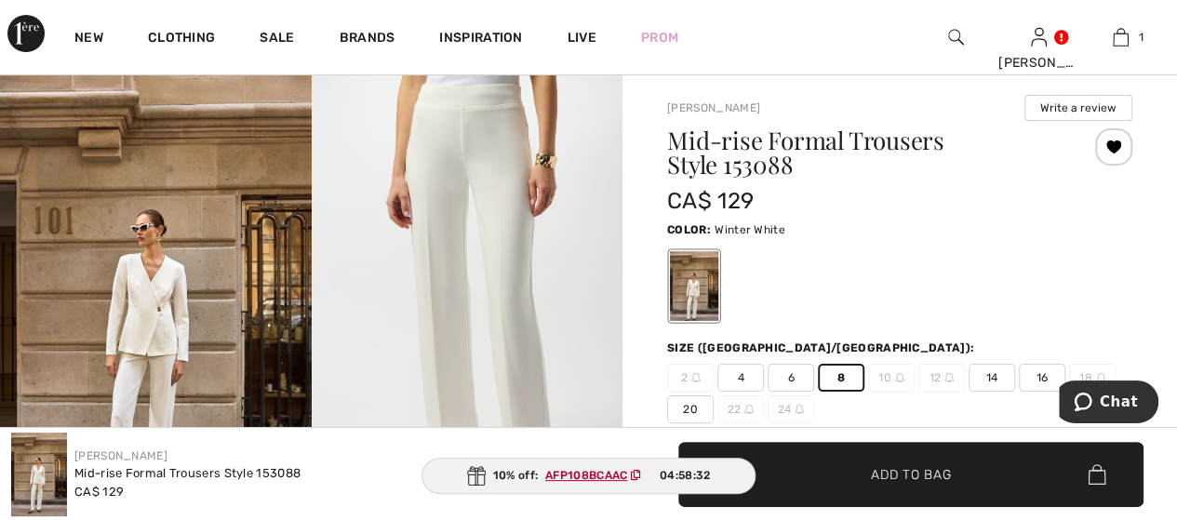
scroll to position [0, 0]
